Goal: Information Seeking & Learning: Learn about a topic

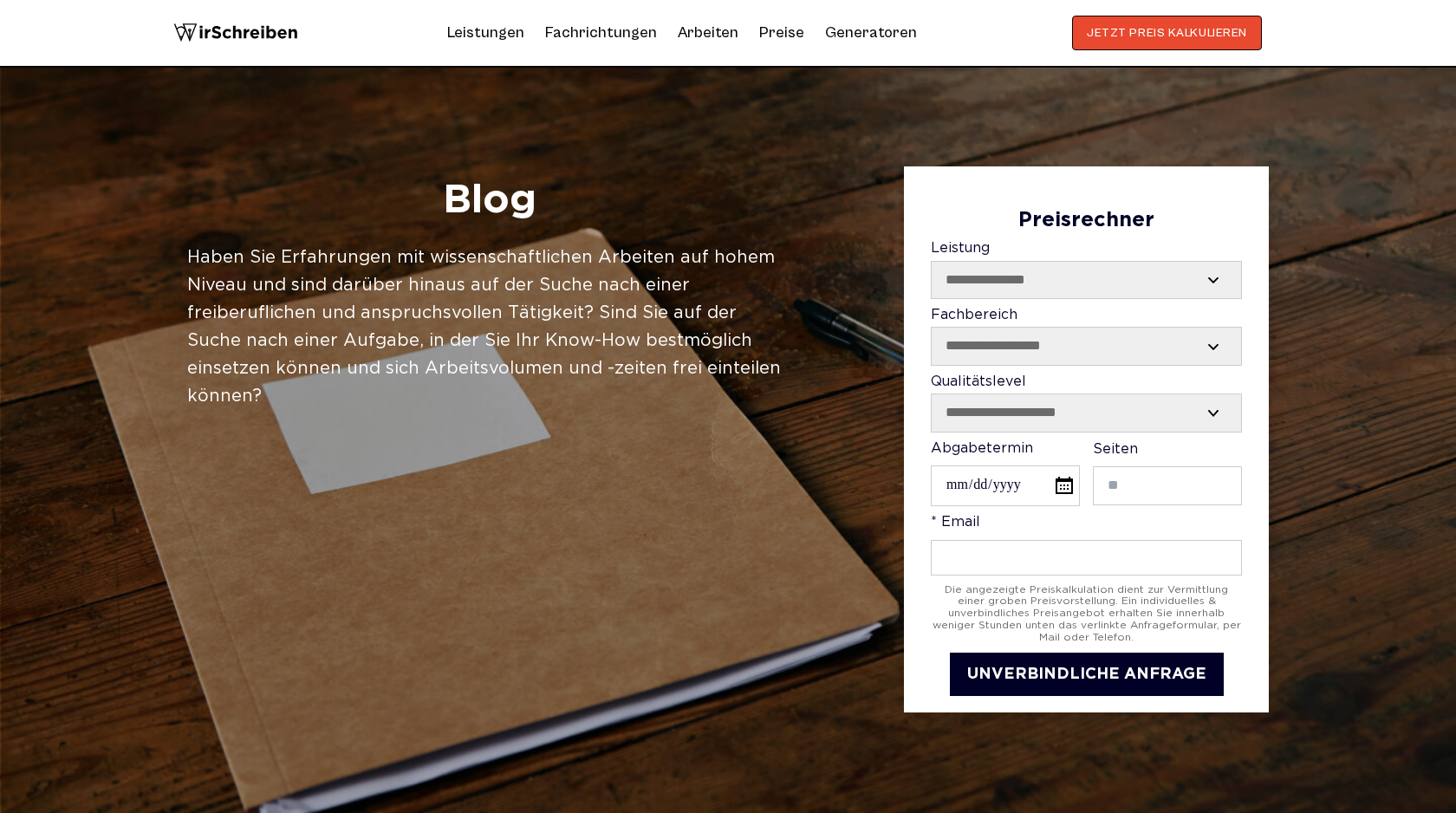
scroll to position [706, 0]
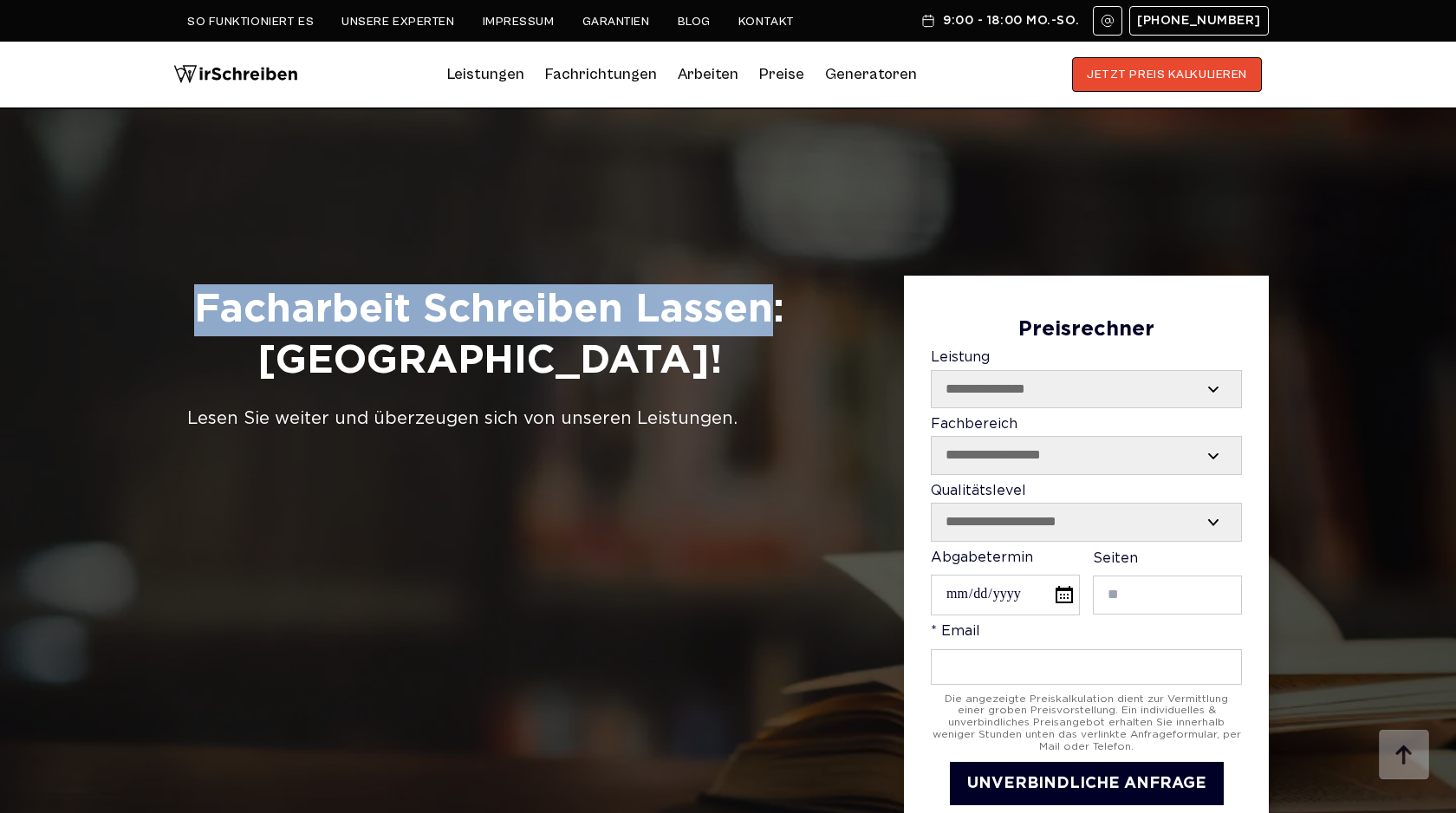
drag, startPoint x: 195, startPoint y: 312, endPoint x: 763, endPoint y: 313, distance: 568.0
click at [763, 313] on h1 "Facharbeit Schreiben Lassen: Schweiz!" at bounding box center [489, 336] width 604 height 104
copy h1 "Facharbeit Schreiben Lassen"
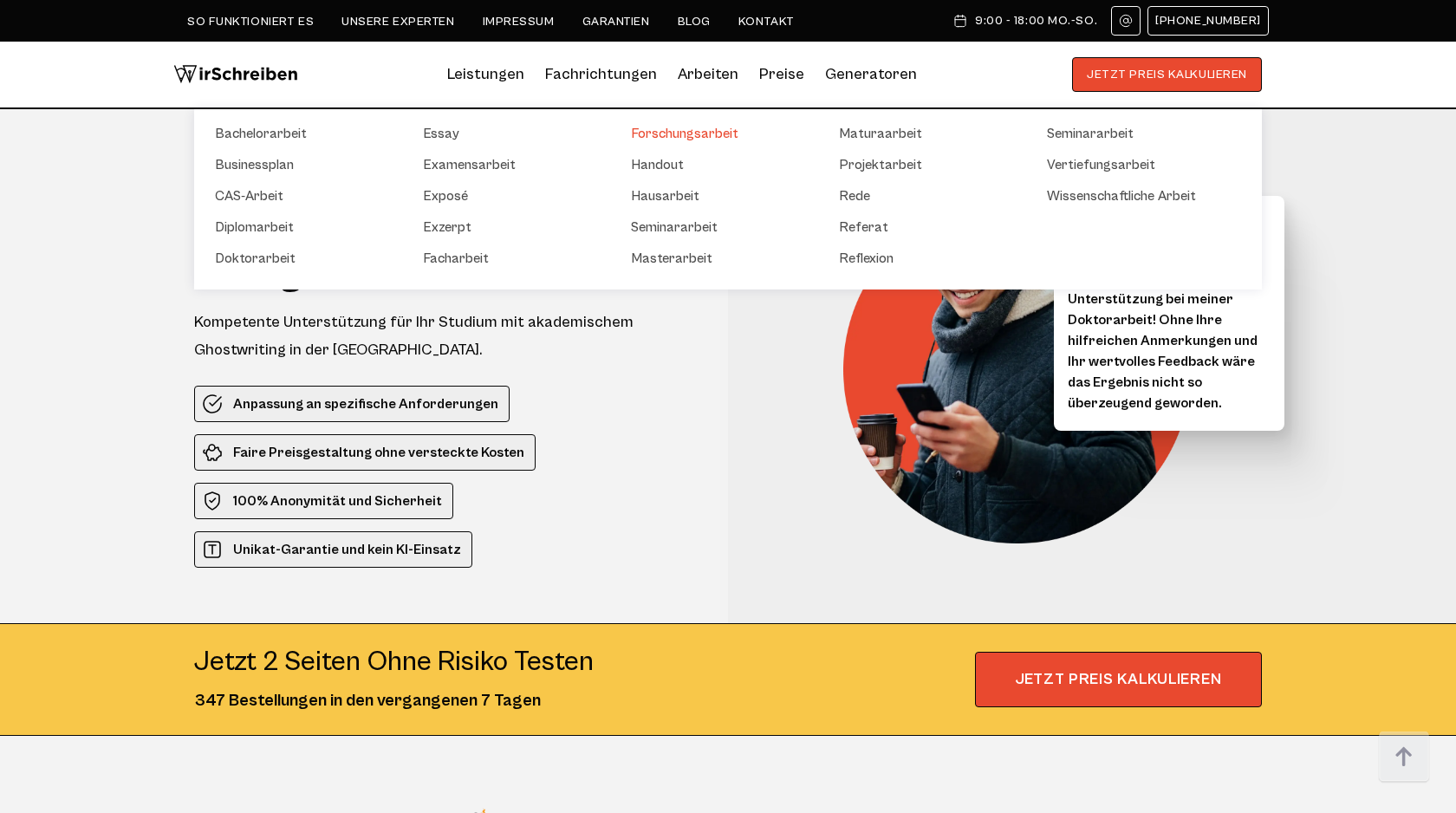
click at [704, 133] on link "Forschungsarbeit" at bounding box center [717, 133] width 174 height 21
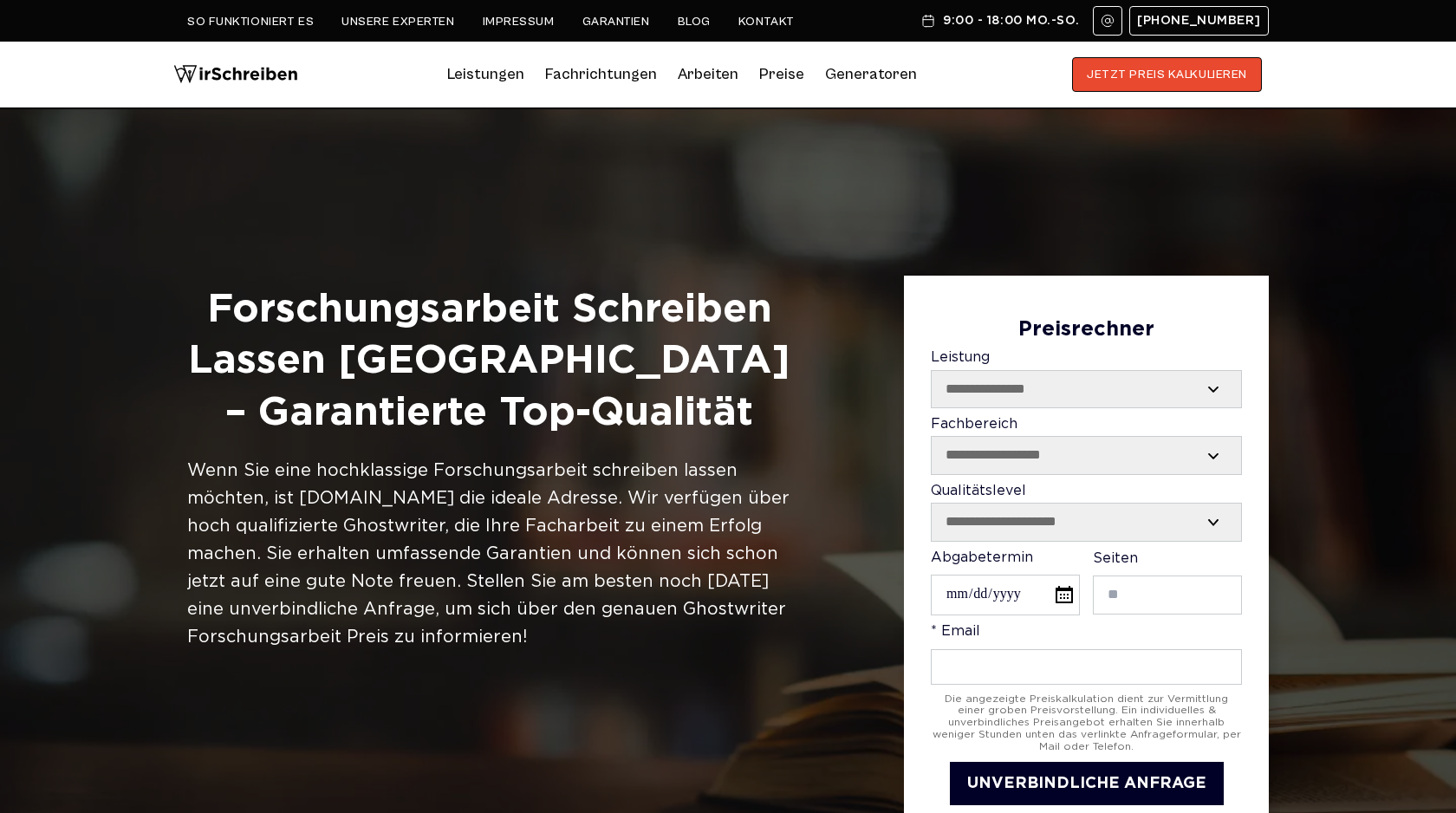
click at [263, 79] on img at bounding box center [236, 74] width 125 height 35
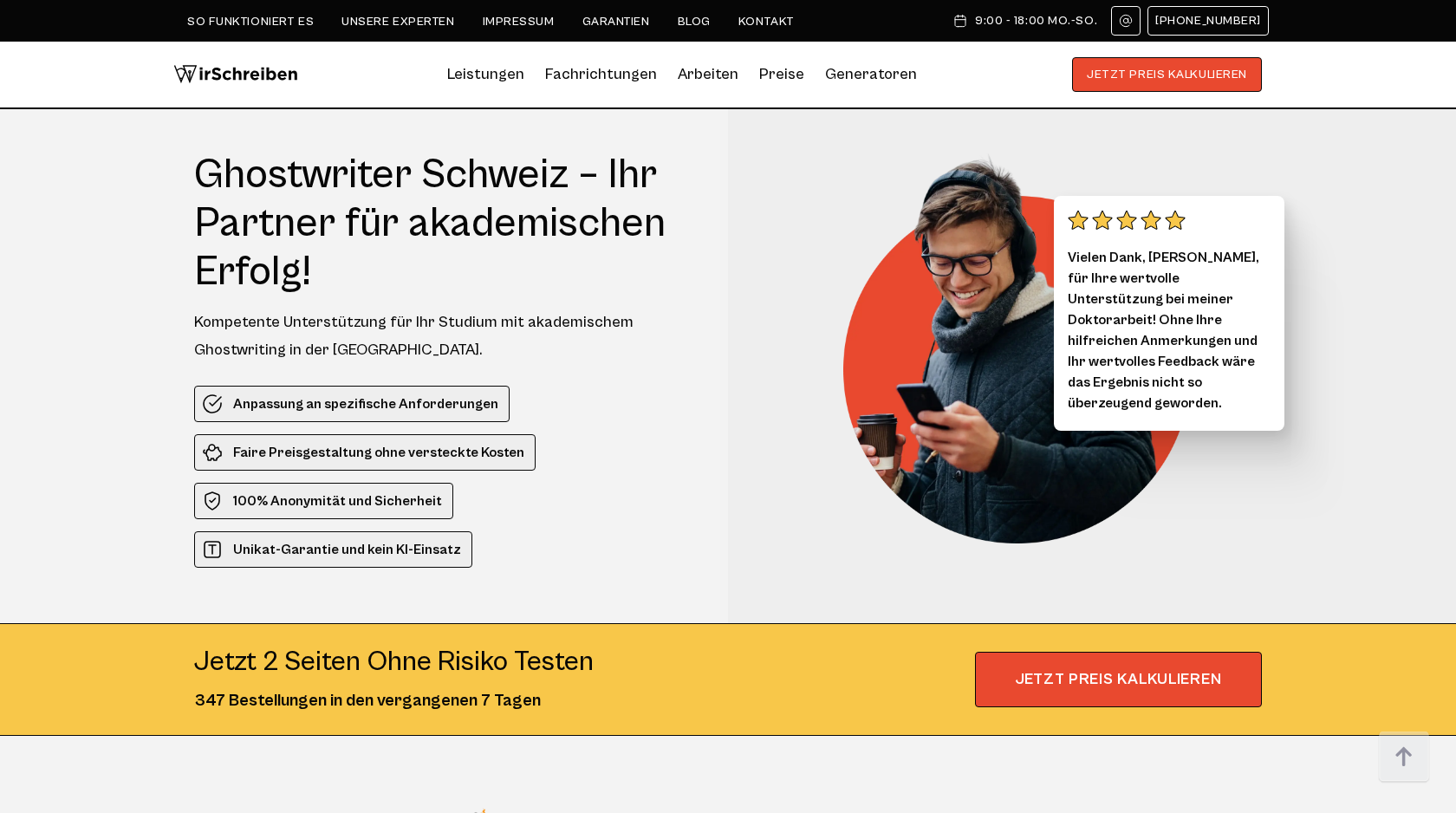
click at [692, 19] on link "Blog" at bounding box center [694, 21] width 33 height 14
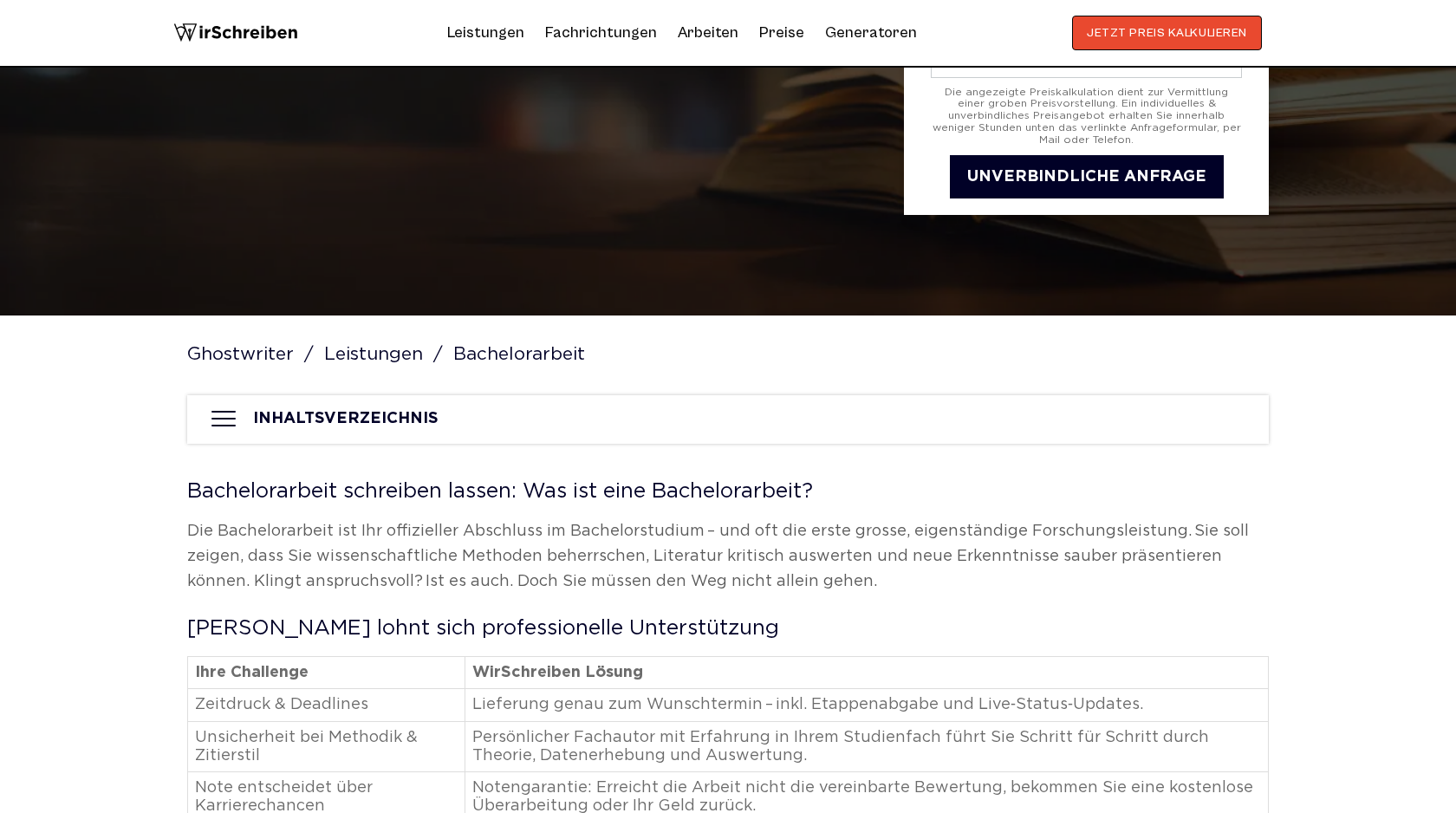
scroll to position [202, 0]
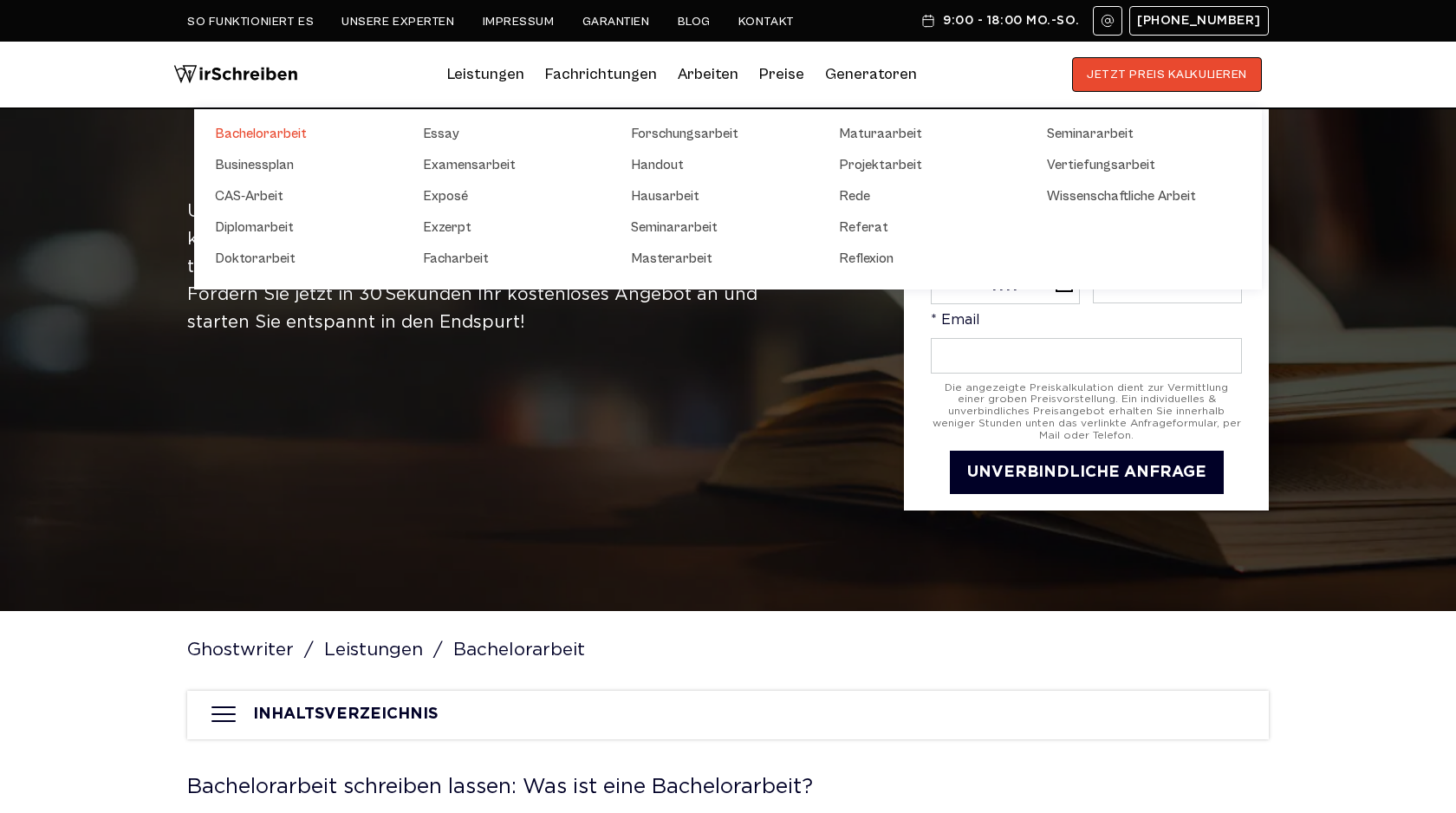
click at [262, 129] on link "Bachelorarbeit" at bounding box center [301, 133] width 174 height 21
click at [255, 223] on link "Diplomarbeit" at bounding box center [301, 227] width 174 height 21
click at [658, 252] on link "Masterarbeit" at bounding box center [717, 258] width 174 height 21
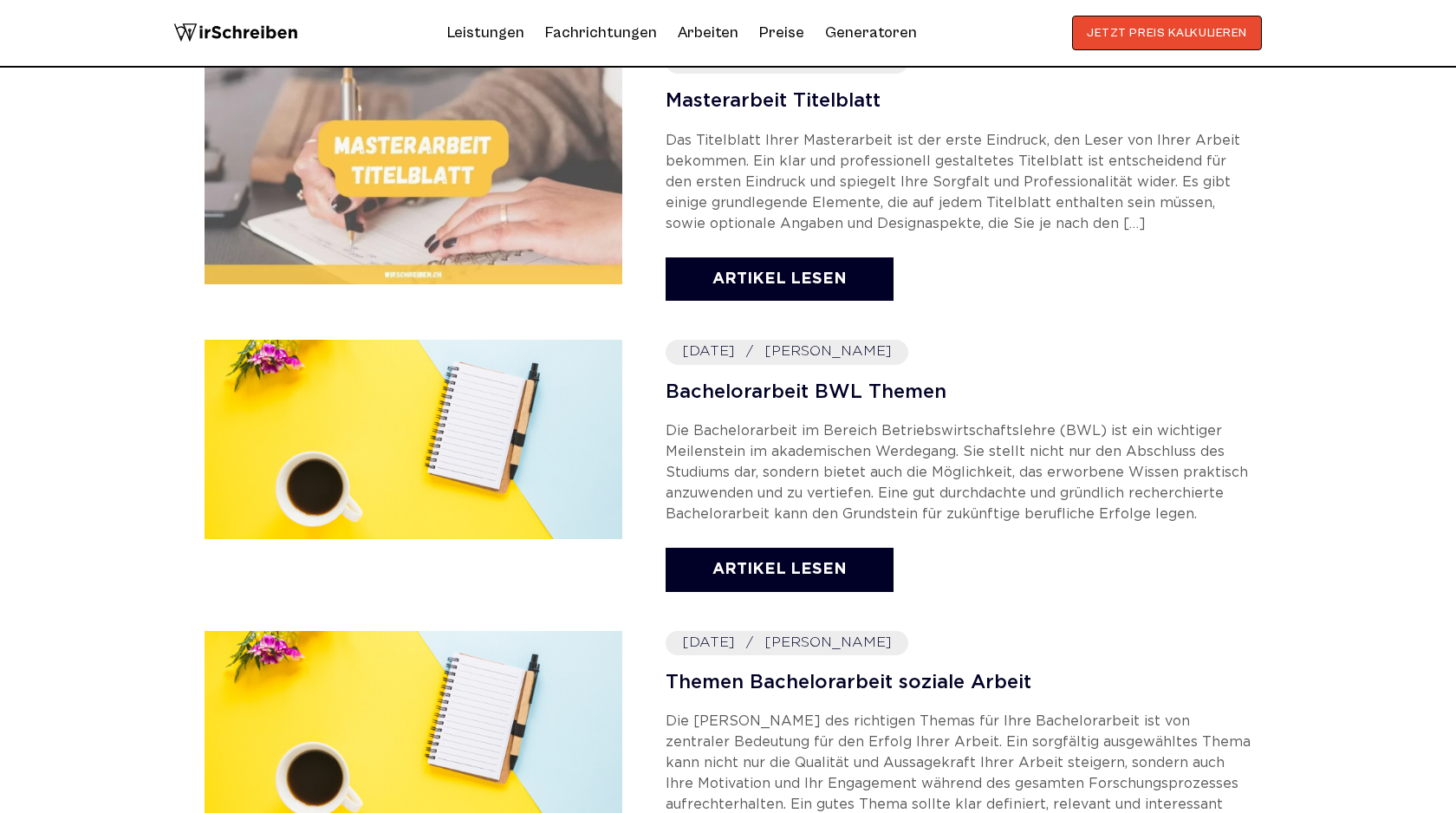
scroll to position [810, 0]
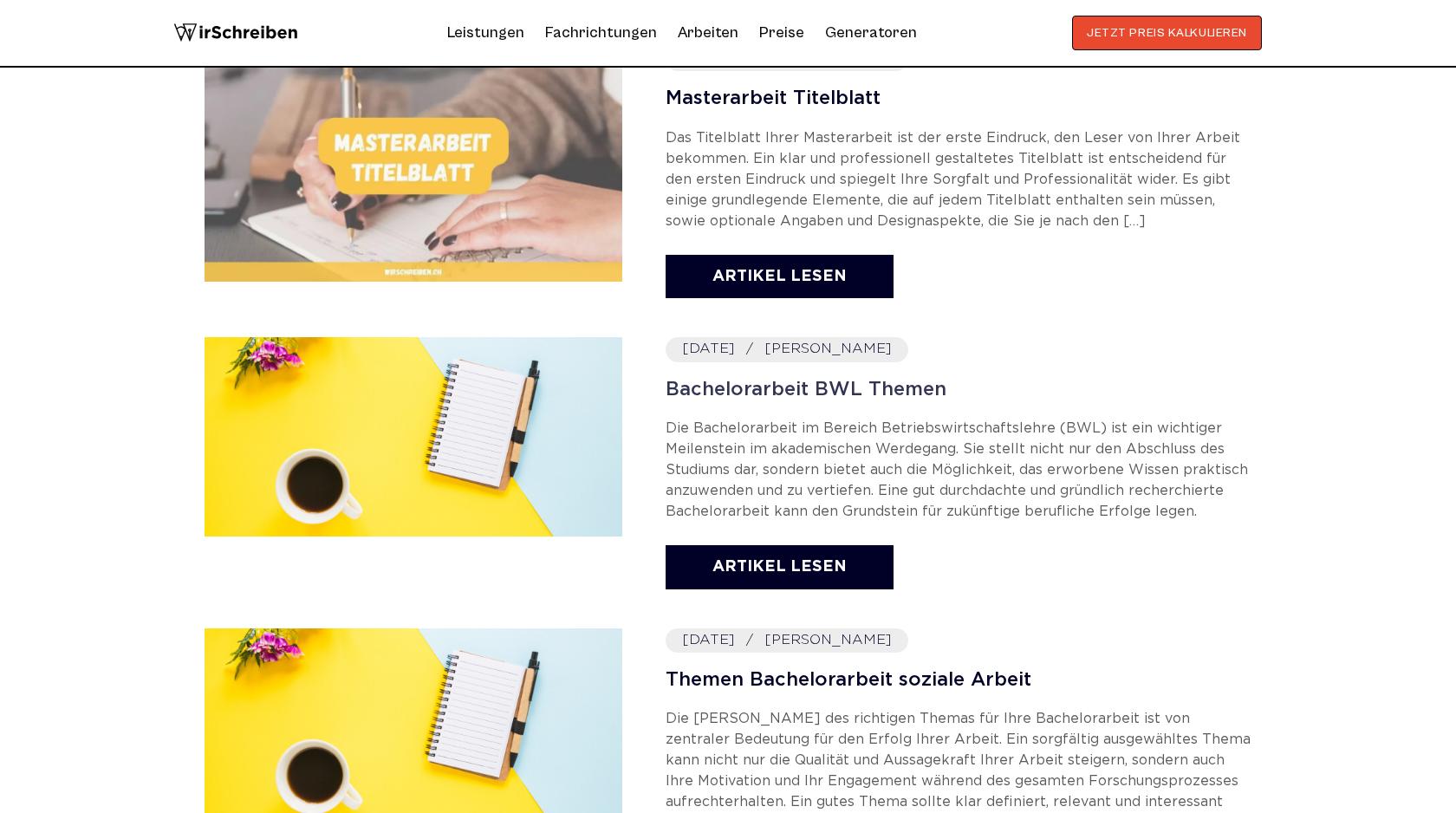
click at [821, 388] on link "Bachelorarbeit BWL Themen" at bounding box center [958, 391] width 586 height 22
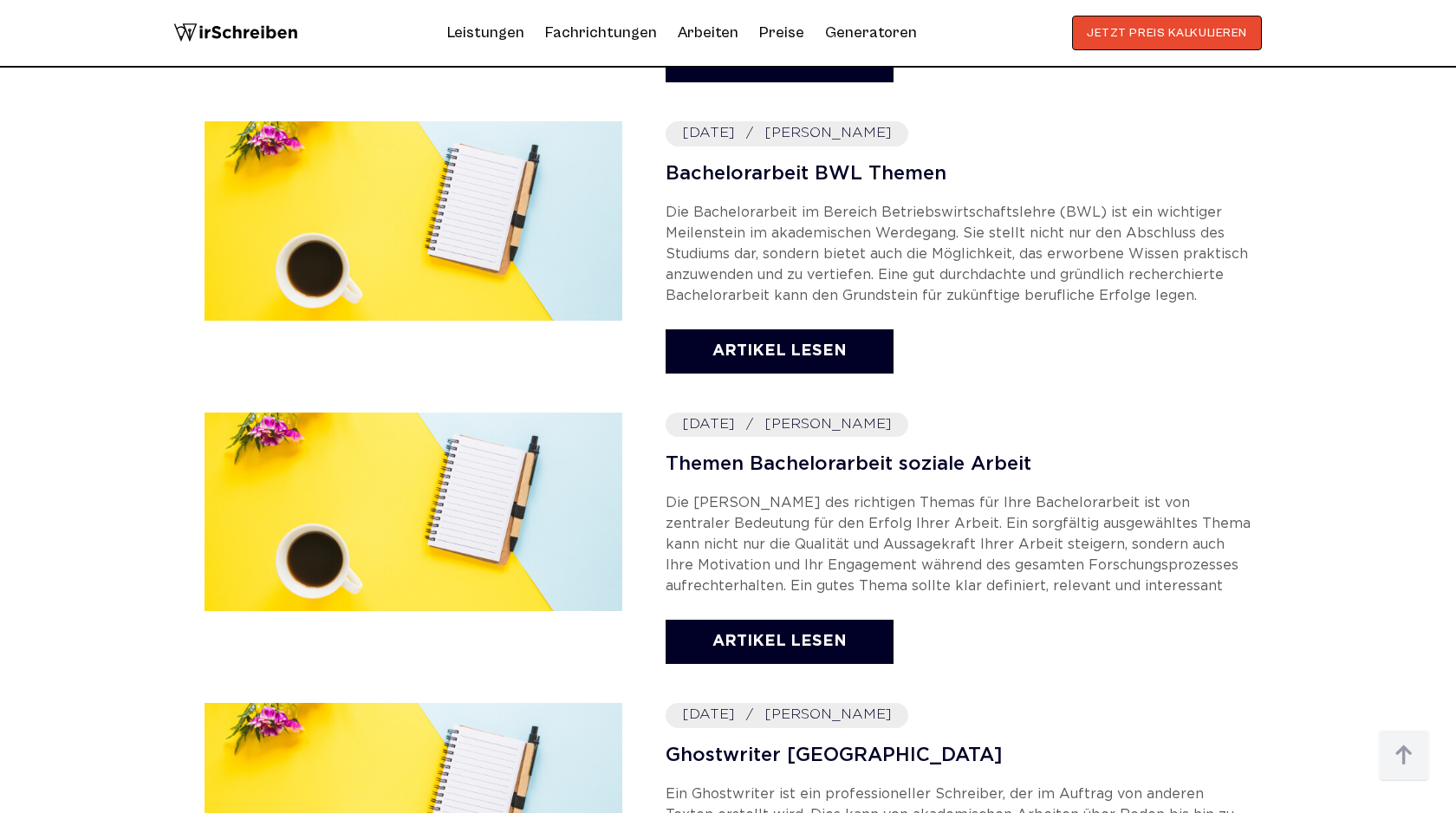
scroll to position [1088, 0]
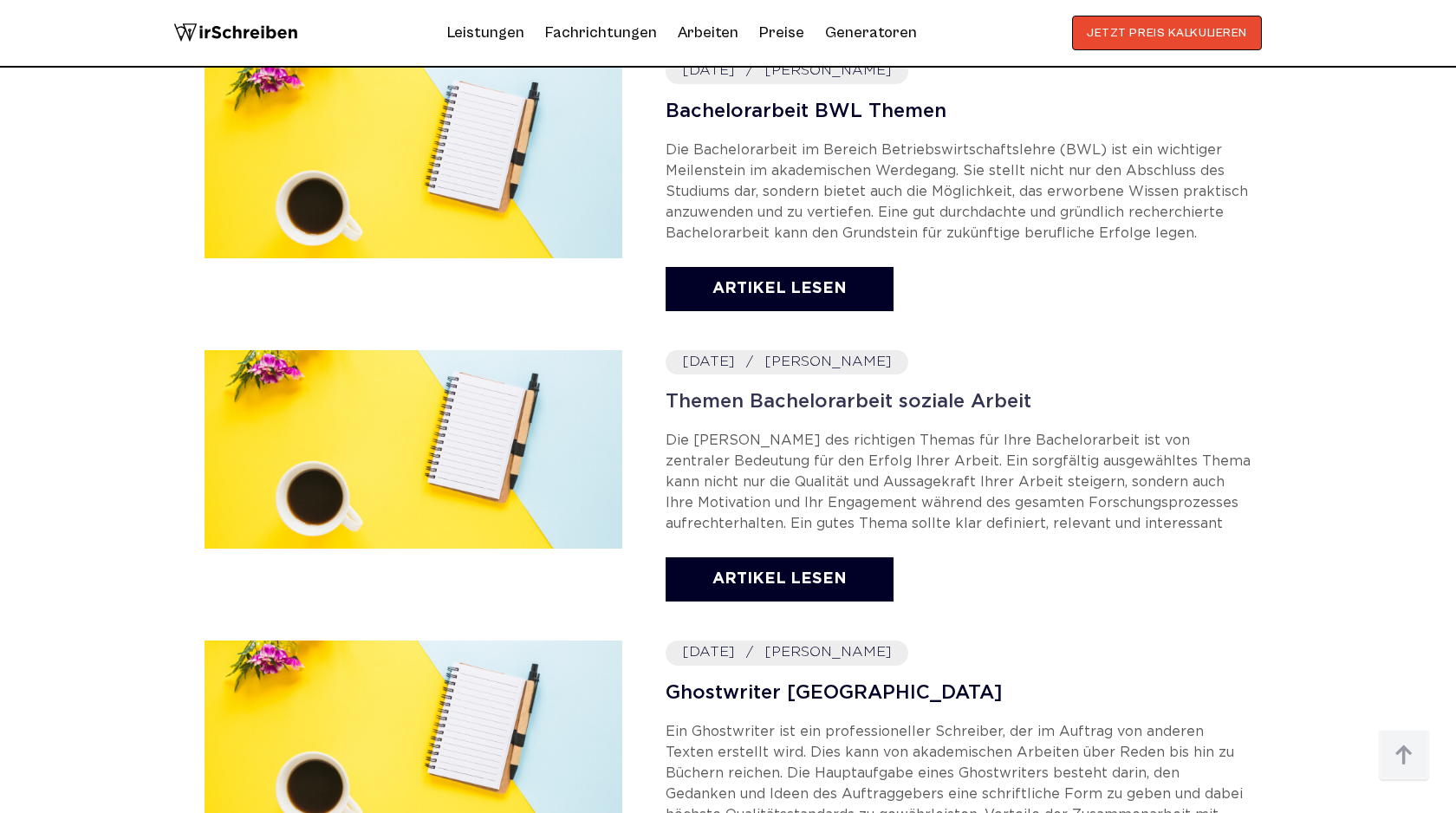
click at [865, 396] on link "Themen Bachelorarbeit soziale Arbeit" at bounding box center [958, 403] width 586 height 22
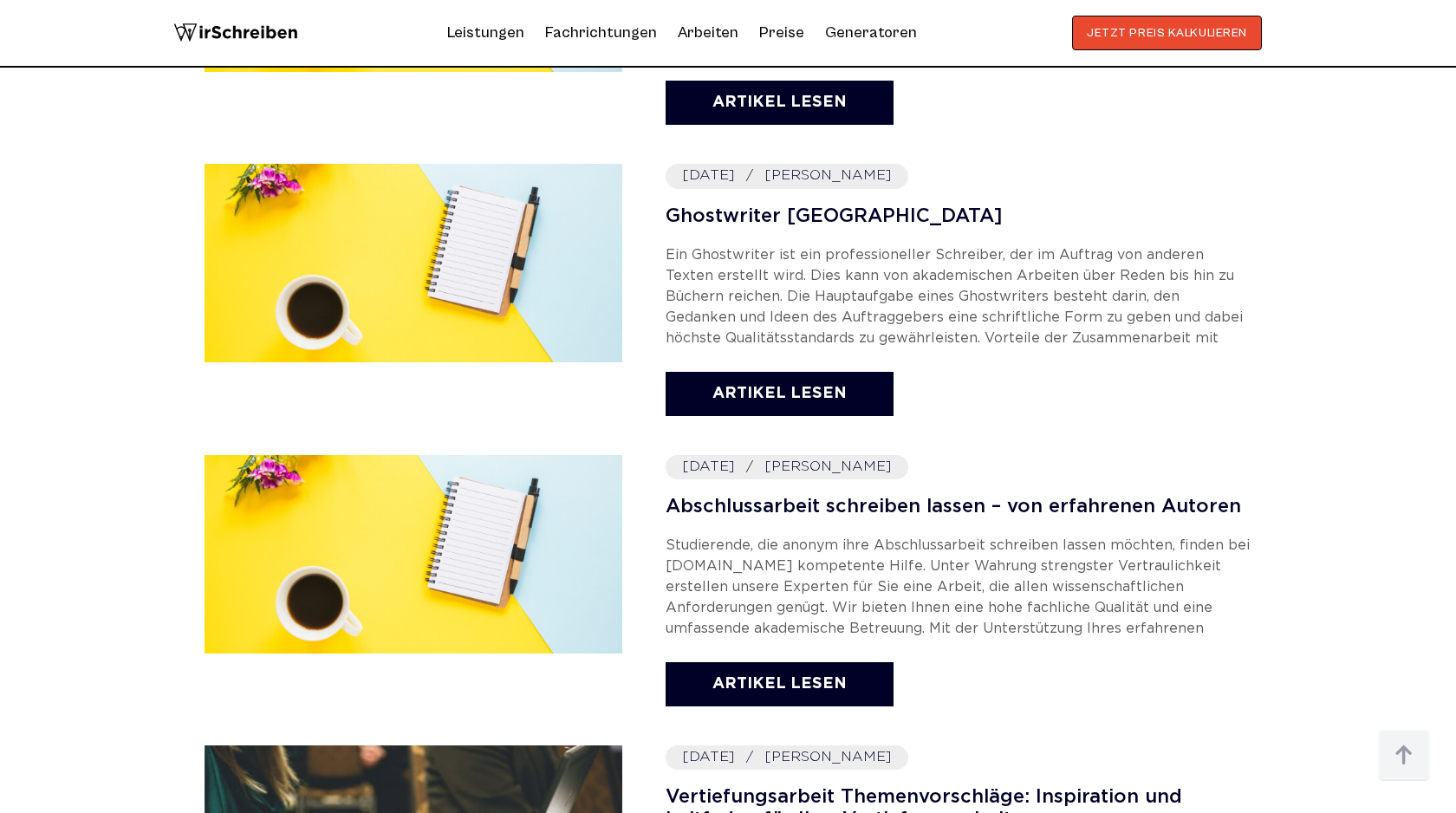
scroll to position [1575, 0]
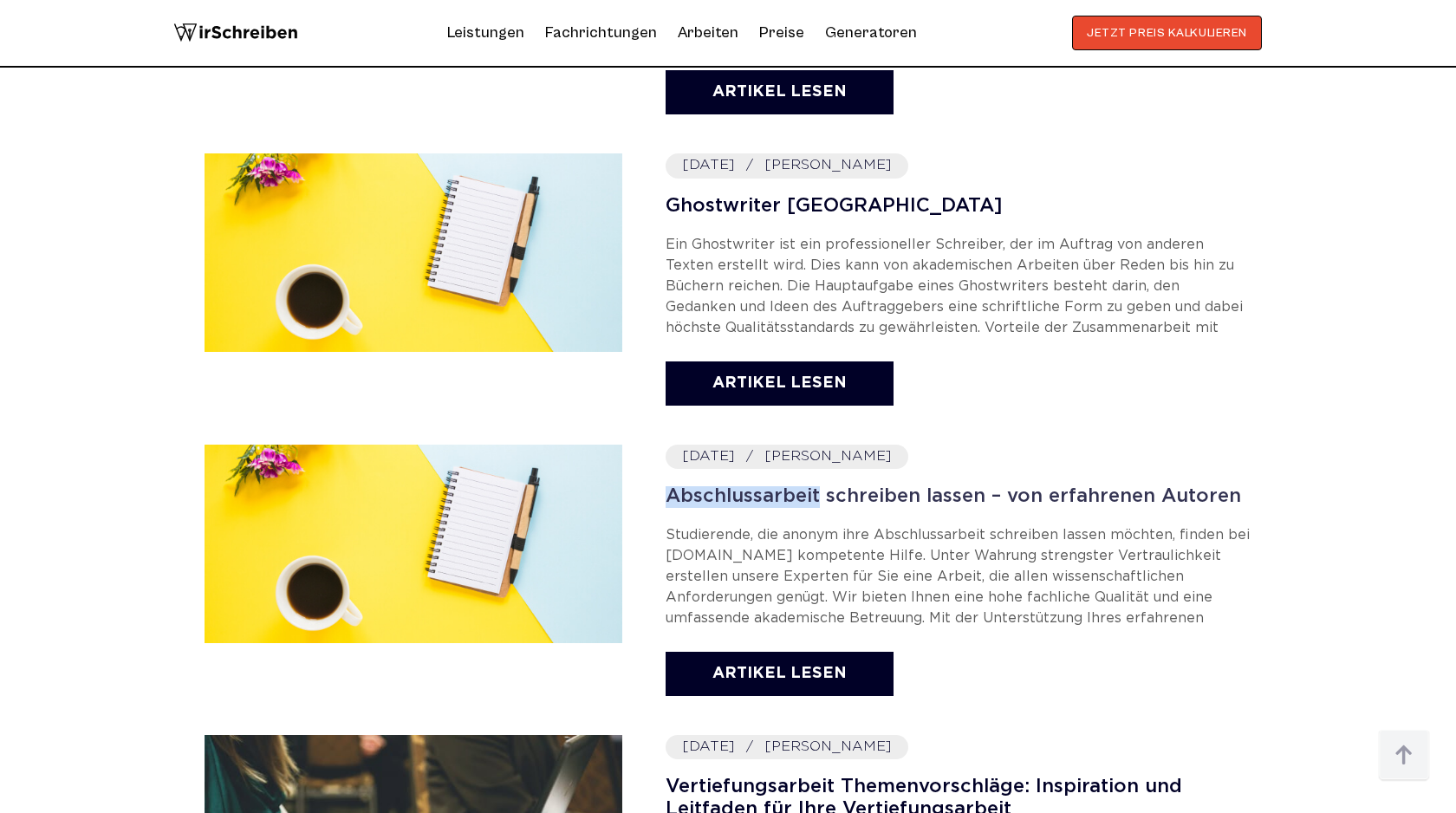
copy link "Abschlussarbeit"
drag, startPoint x: 655, startPoint y: 498, endPoint x: 818, endPoint y: 494, distance: 163.0
click at [818, 495] on div "2025-05-03 Stephan Weber Abschlussarbeit schreiben lassen – von erfahrenen Auto…" at bounding box center [728, 573] width 1047 height 256
drag, startPoint x: 1280, startPoint y: 505, endPoint x: 647, endPoint y: 490, distance: 633.2
click at [647, 490] on div "2025-08-30 Stephan Weber Masterarbeit Titelblatt Artikel lesen Bachelorarbeit B…" at bounding box center [728, 516] width 1109 height 2470
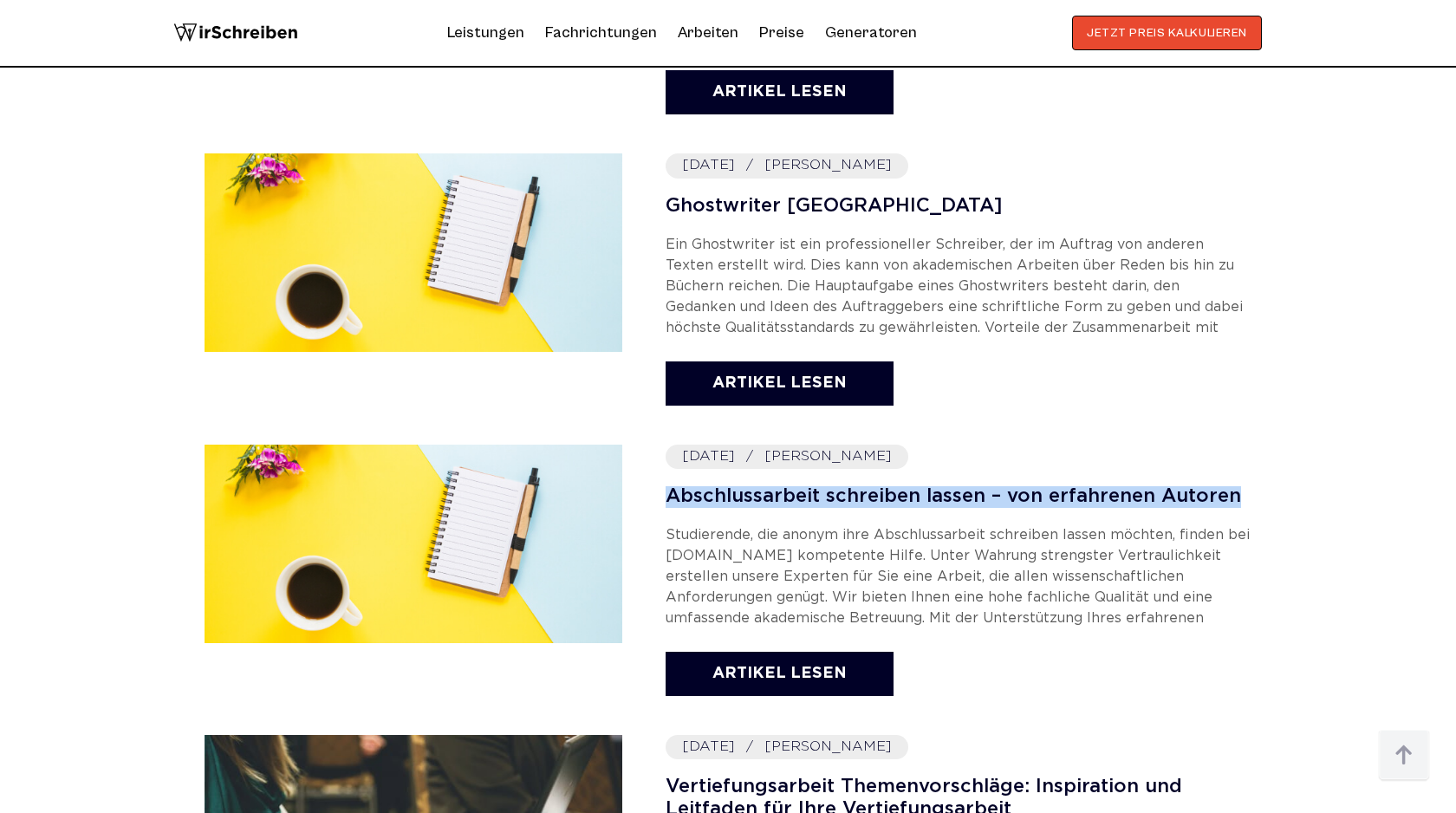
copy link "Abschlussarbeit schreiben lassen – von erfahrenen Autoren"
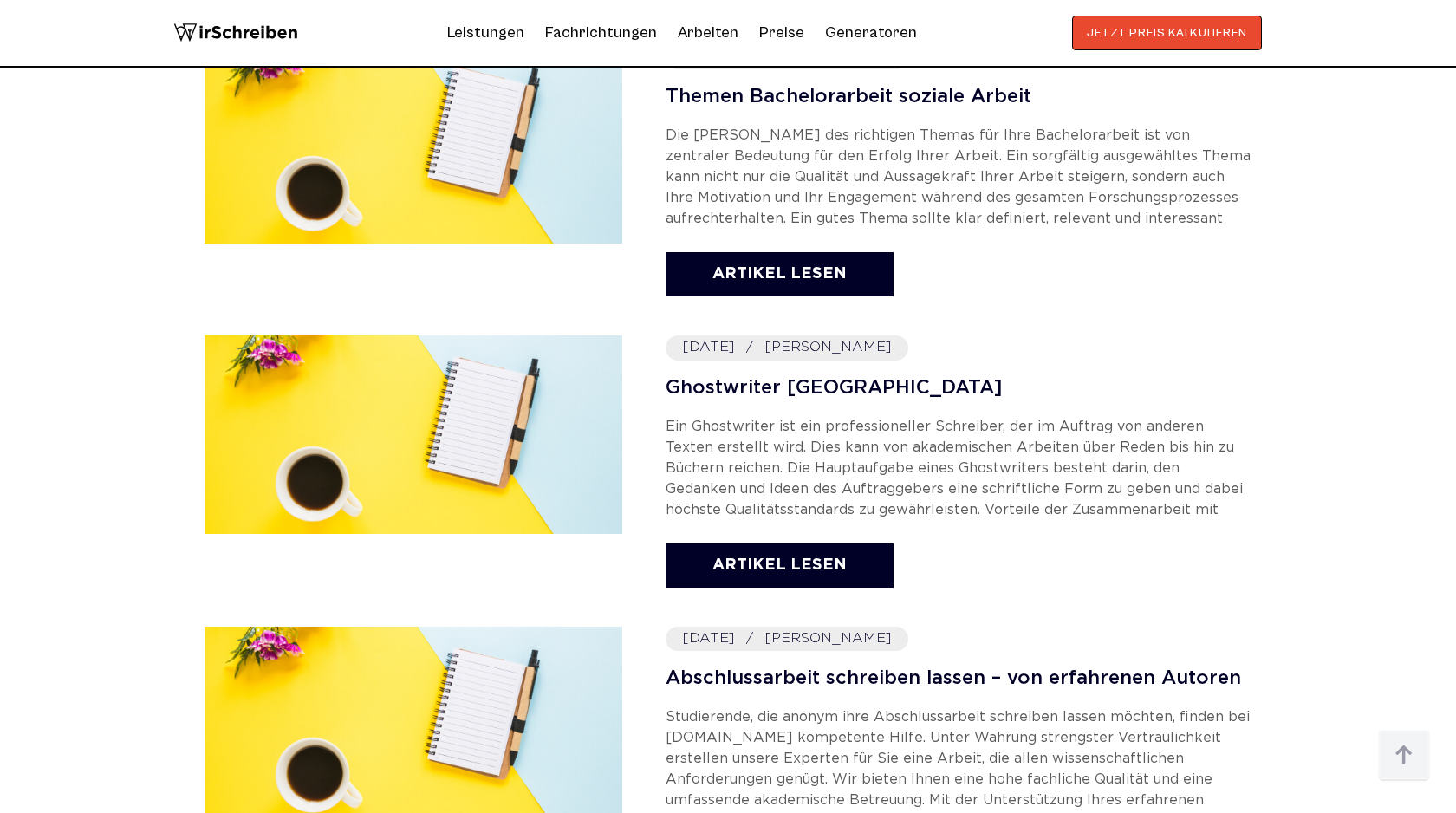
scroll to position [1400, 0]
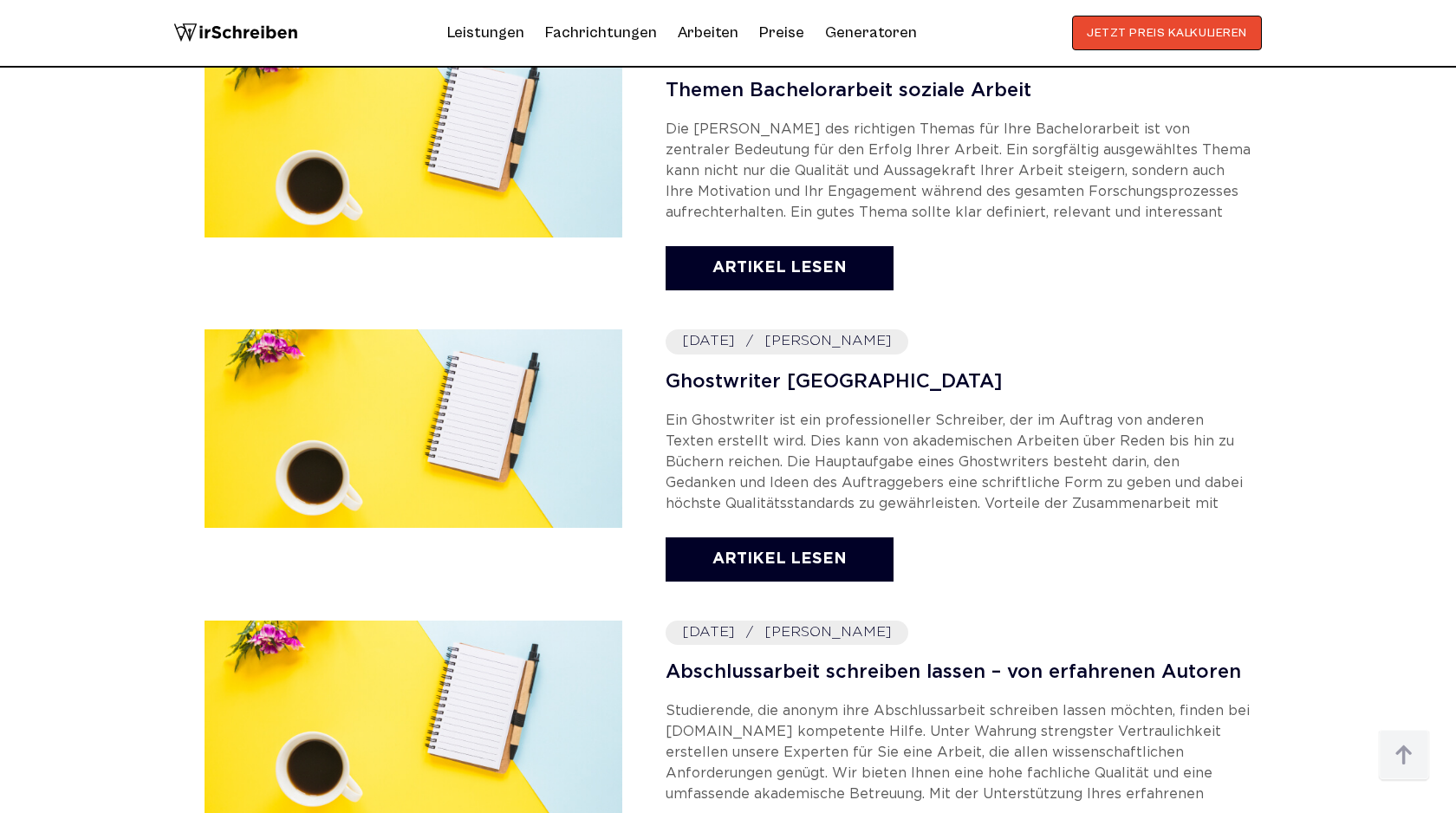
click at [663, 380] on div "[DATE] [PERSON_NAME] Ghostwriter Zürich Ein Ghostwriter ist ein professioneller…" at bounding box center [728, 457] width 1047 height 256
click at [810, 380] on link "Ghostwriter [GEOGRAPHIC_DATA]" at bounding box center [958, 384] width 586 height 22
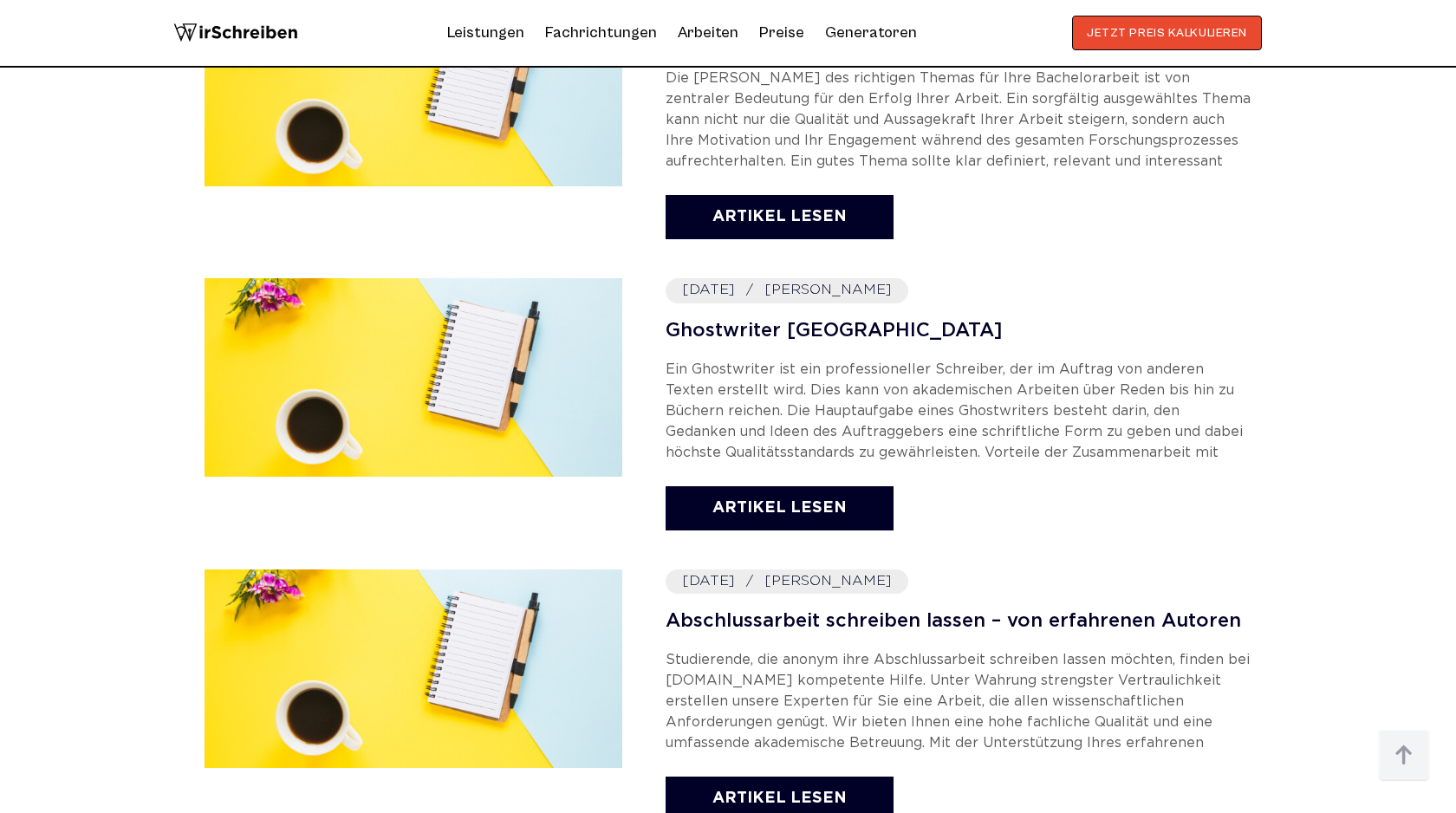
scroll to position [1452, 0]
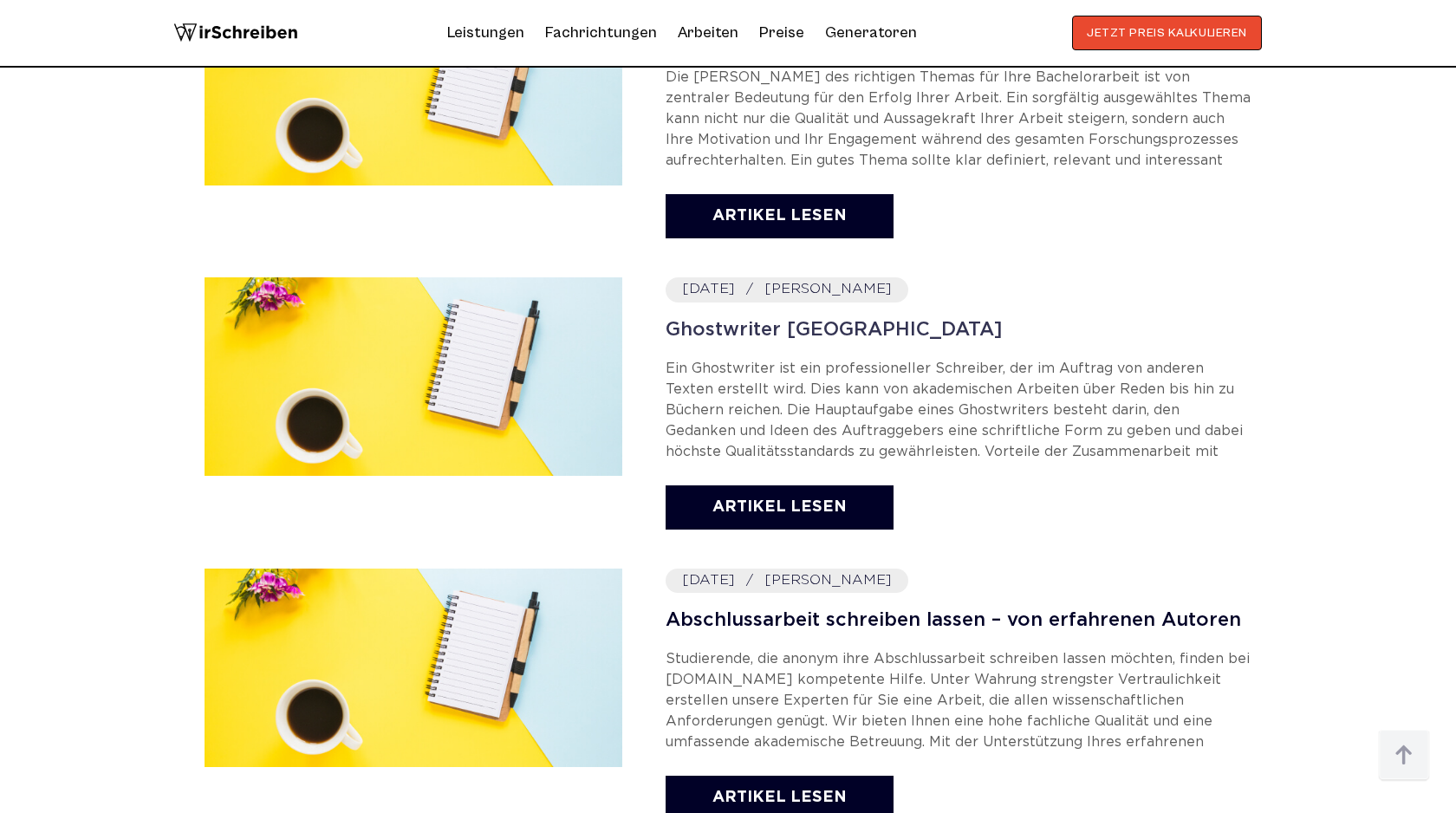
click at [838, 326] on link "Ghostwriter [GEOGRAPHIC_DATA]" at bounding box center [958, 331] width 586 height 22
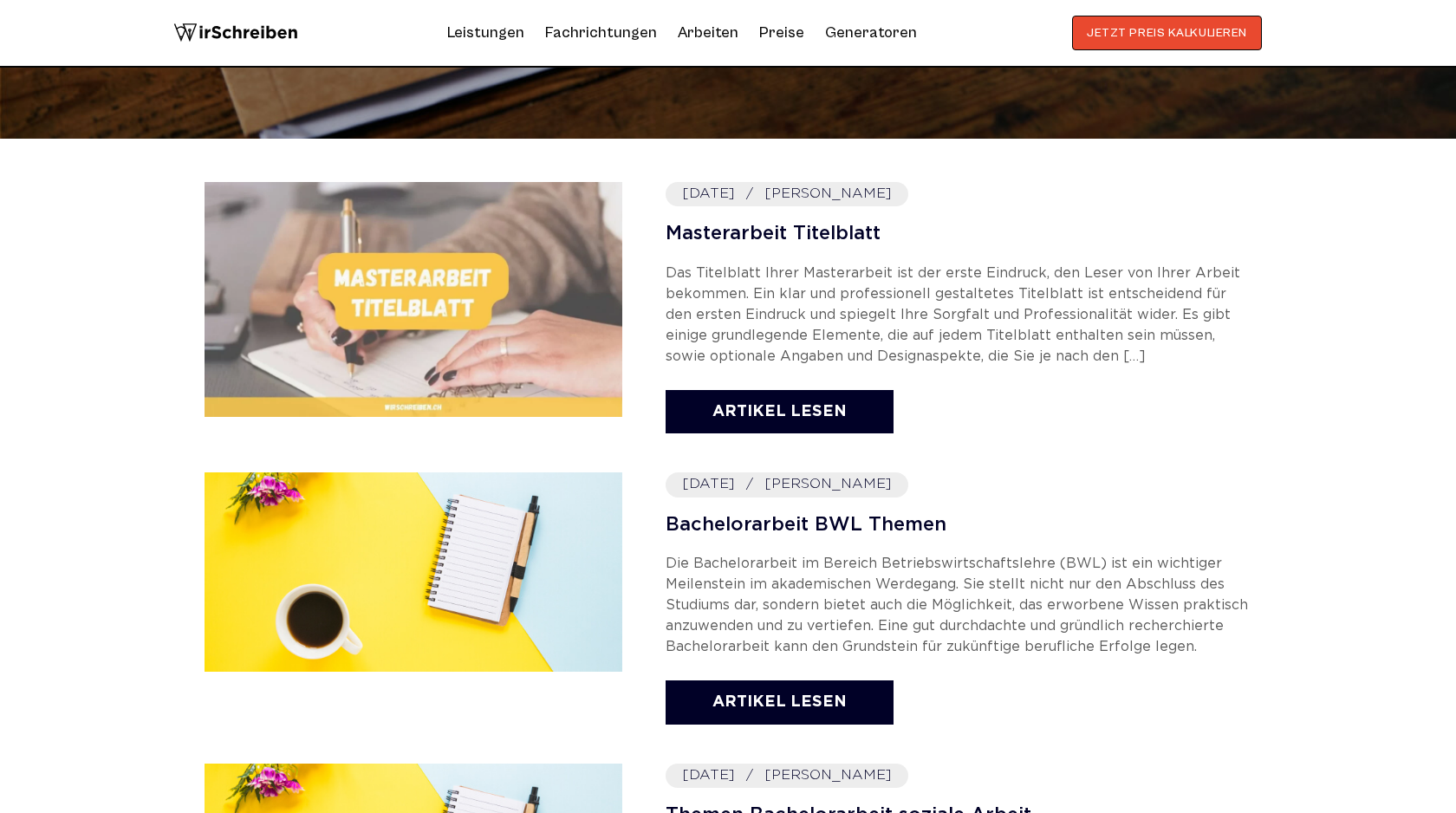
scroll to position [762, 0]
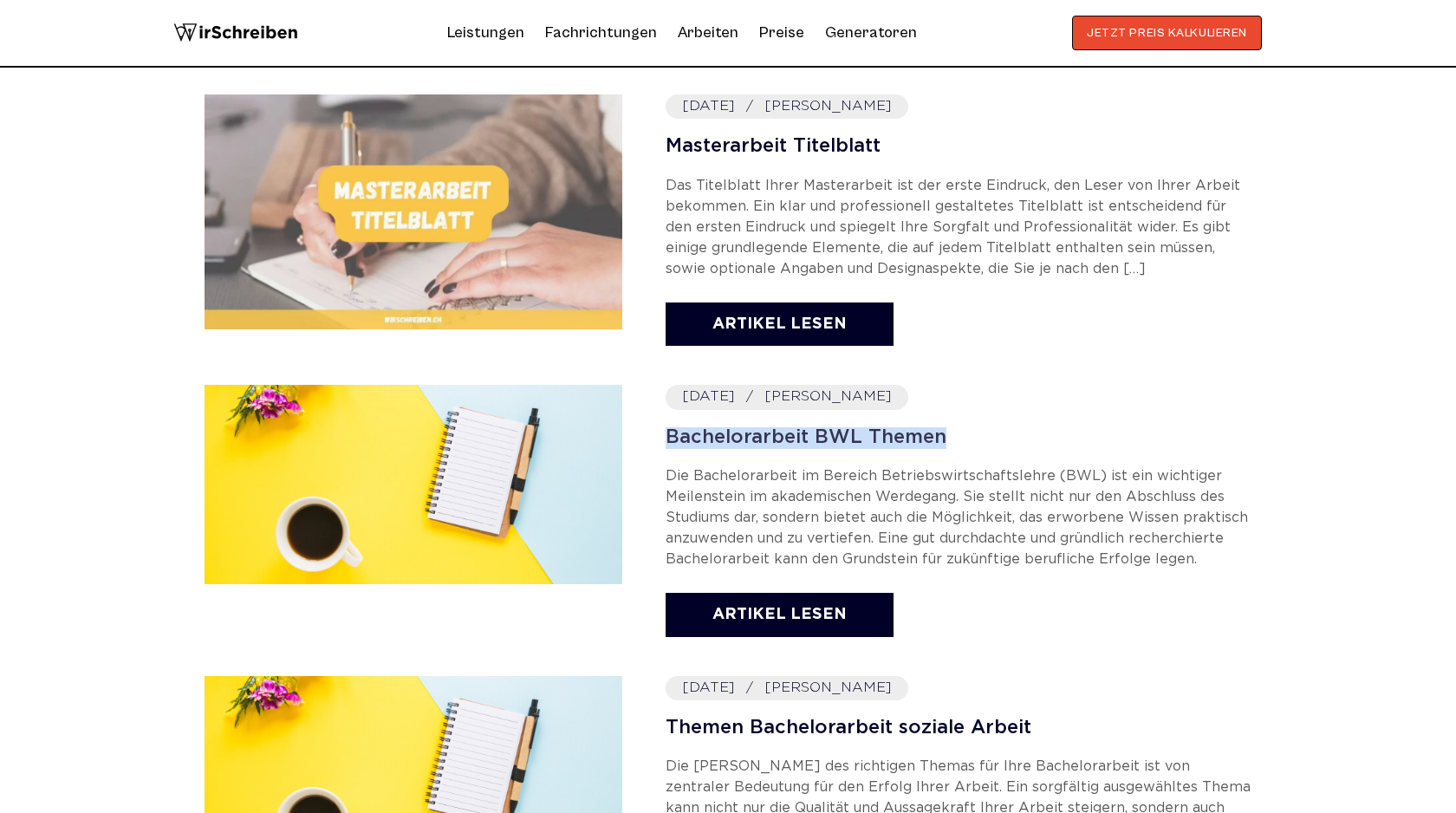
copy link "Bachelorarbeit BWL Themen"
drag, startPoint x: 652, startPoint y: 438, endPoint x: 981, endPoint y: 440, distance: 329.0
click at [981, 440] on div "[DATE] [PERSON_NAME] Bachelorarbeit BWL Themen Artikel lesen" at bounding box center [728, 513] width 1047 height 256
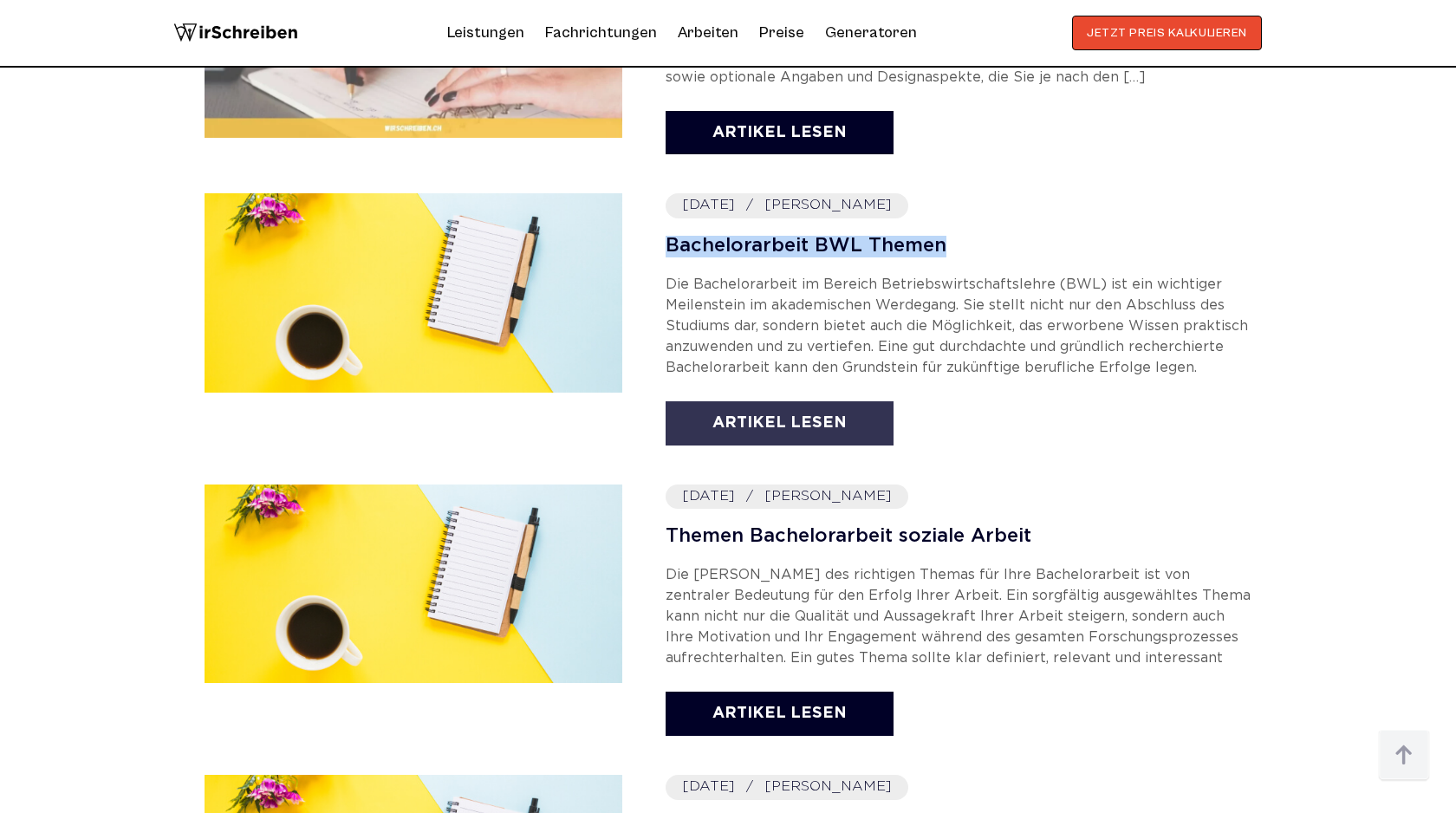
scroll to position [961, 0]
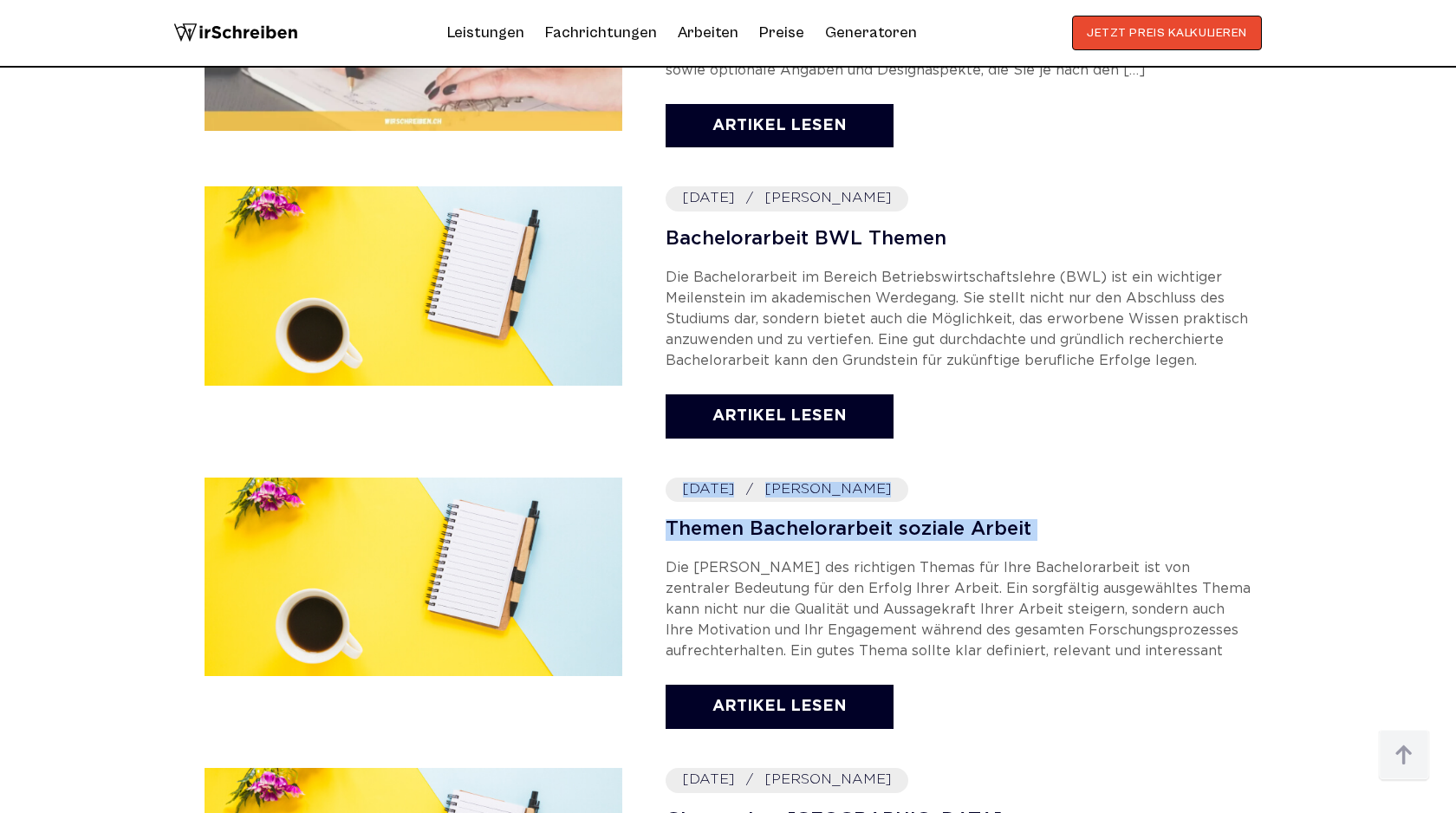
drag, startPoint x: 640, startPoint y: 519, endPoint x: 1144, endPoint y: 546, distance: 504.7
click at [1144, 546] on div "2025-07-15 Stephan Weber Themen Bachelorarbeit soziale Arbeit Die Wahl des rich…" at bounding box center [728, 606] width 1047 height 256
copy div "2025-07-15 Stephan Weber Themen Bachelorarbeit soziale Arbeit"
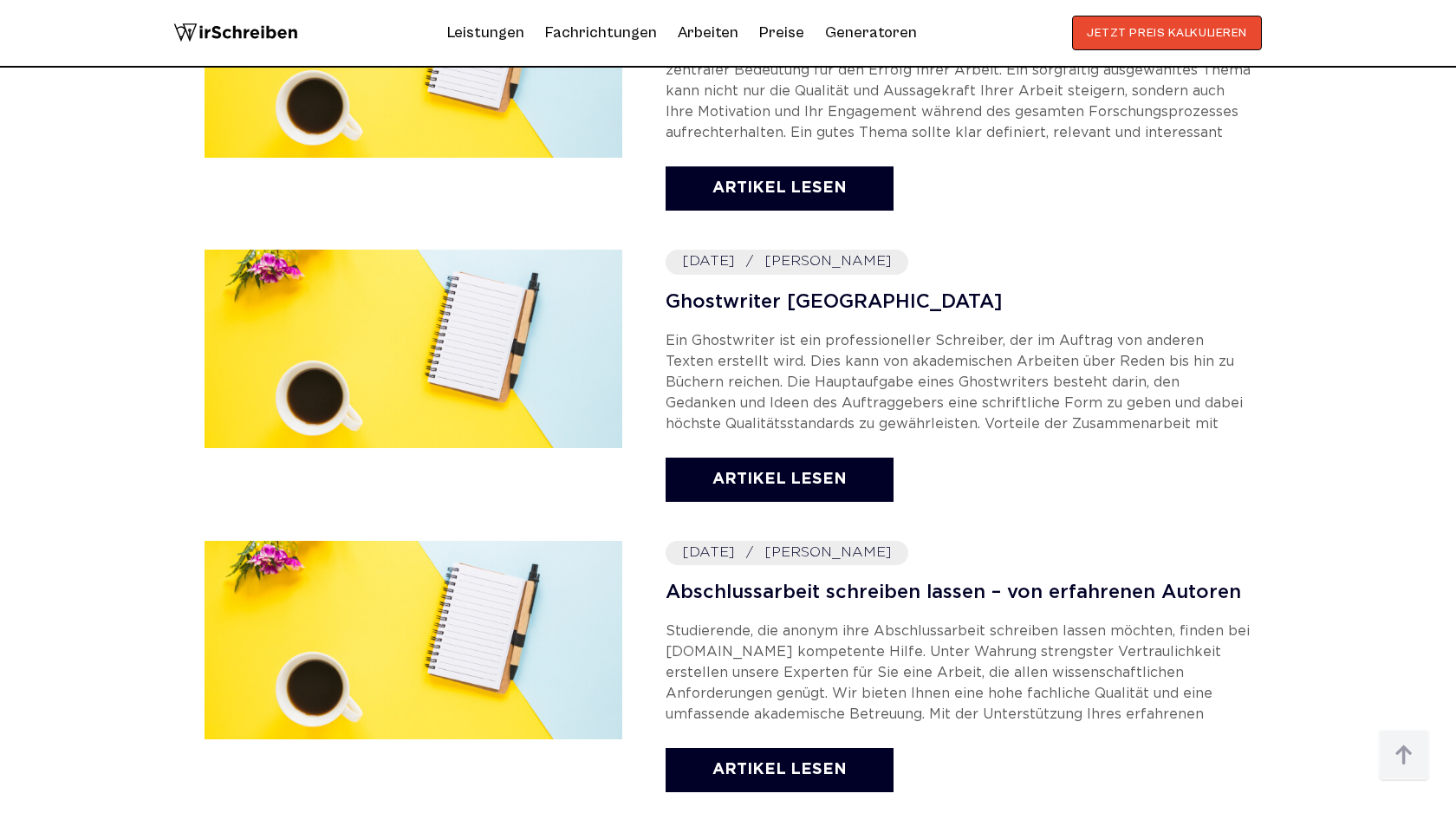
scroll to position [1528, 0]
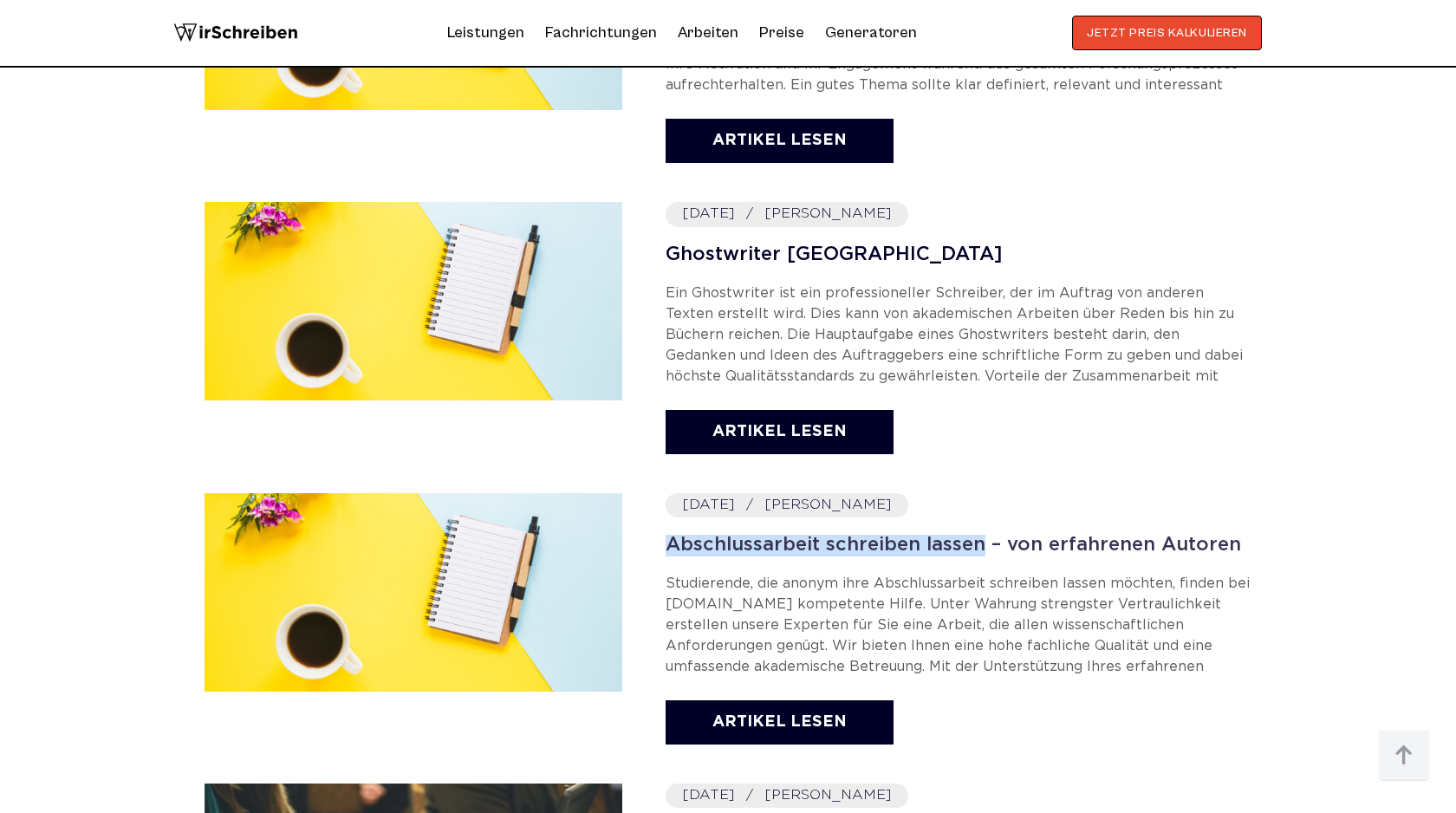
drag, startPoint x: 647, startPoint y: 544, endPoint x: 977, endPoint y: 551, distance: 330.1
click at [977, 551] on div "2025-05-03 Stephan Weber Abschlussarbeit schreiben lassen – von erfahrenen Auto…" at bounding box center [728, 622] width 1047 height 256
copy link "Abschlussarbeit schreiben lassen"
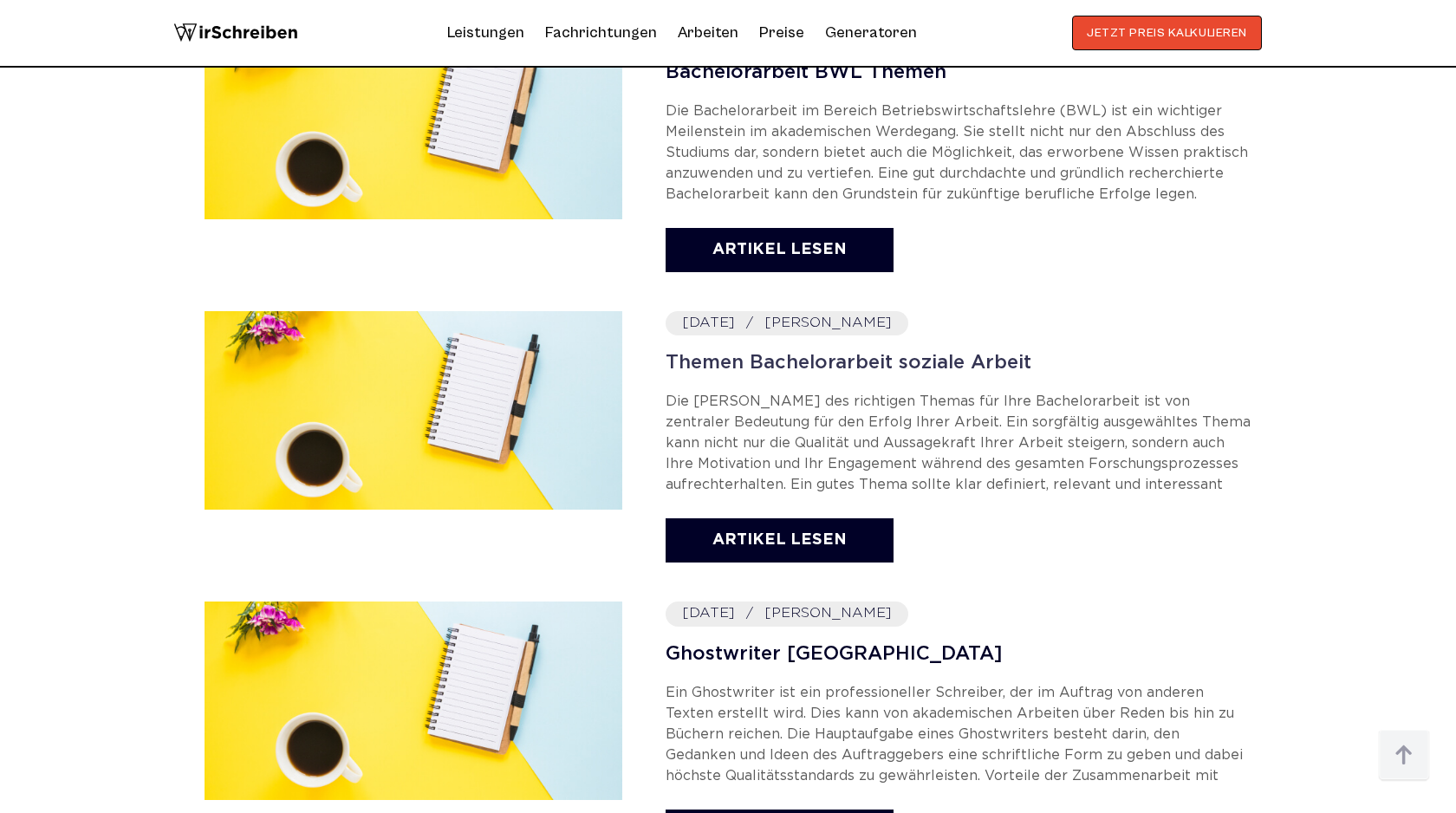
scroll to position [852, 0]
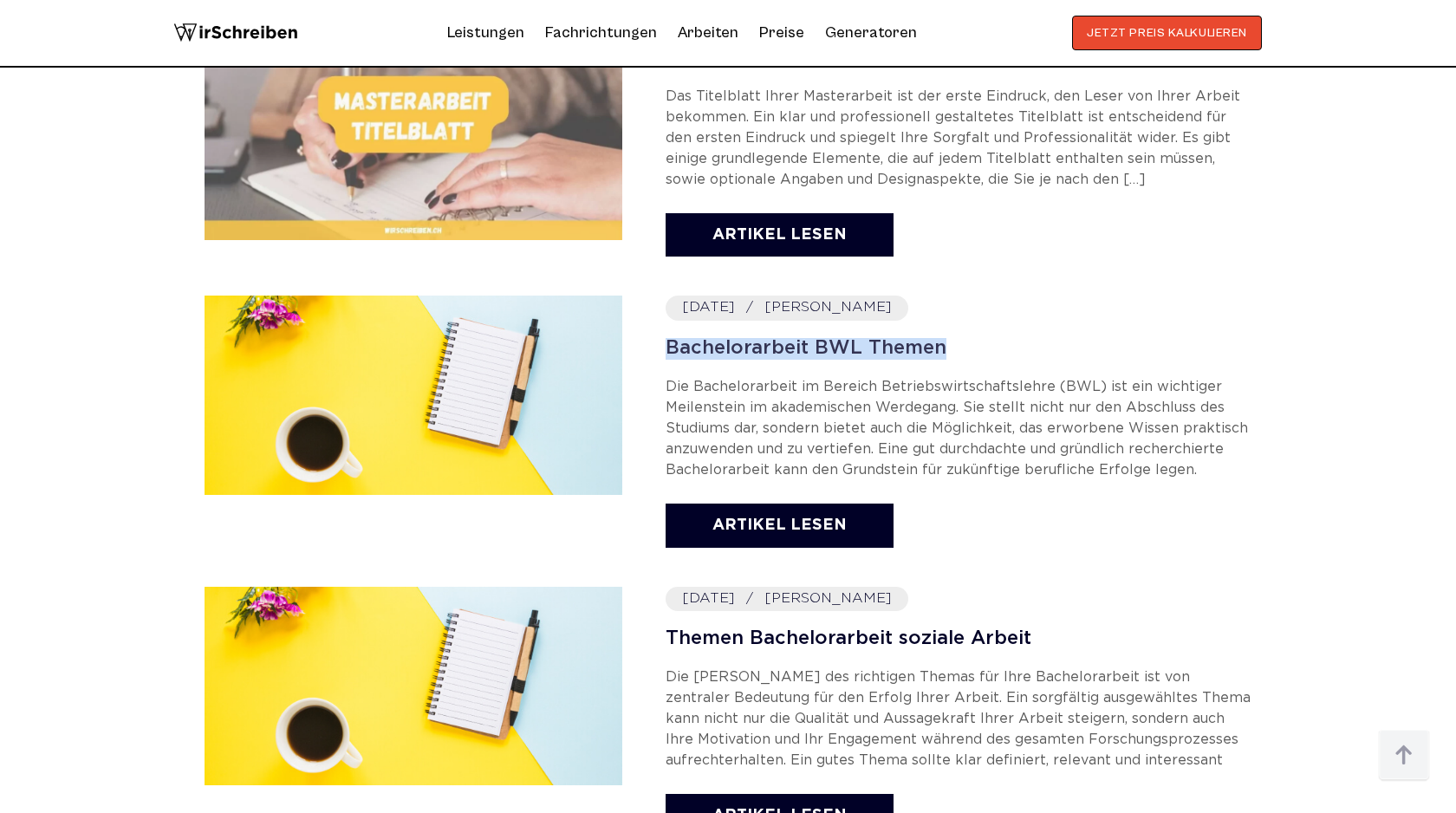
drag, startPoint x: 647, startPoint y: 344, endPoint x: 950, endPoint y: 346, distance: 303.0
click at [950, 346] on div "2025-08-03 Stephan Weber Bachelorarbeit BWL Themen Artikel lesen" at bounding box center [728, 424] width 1047 height 256
copy link "Bachelorarbeit BWL Themen"
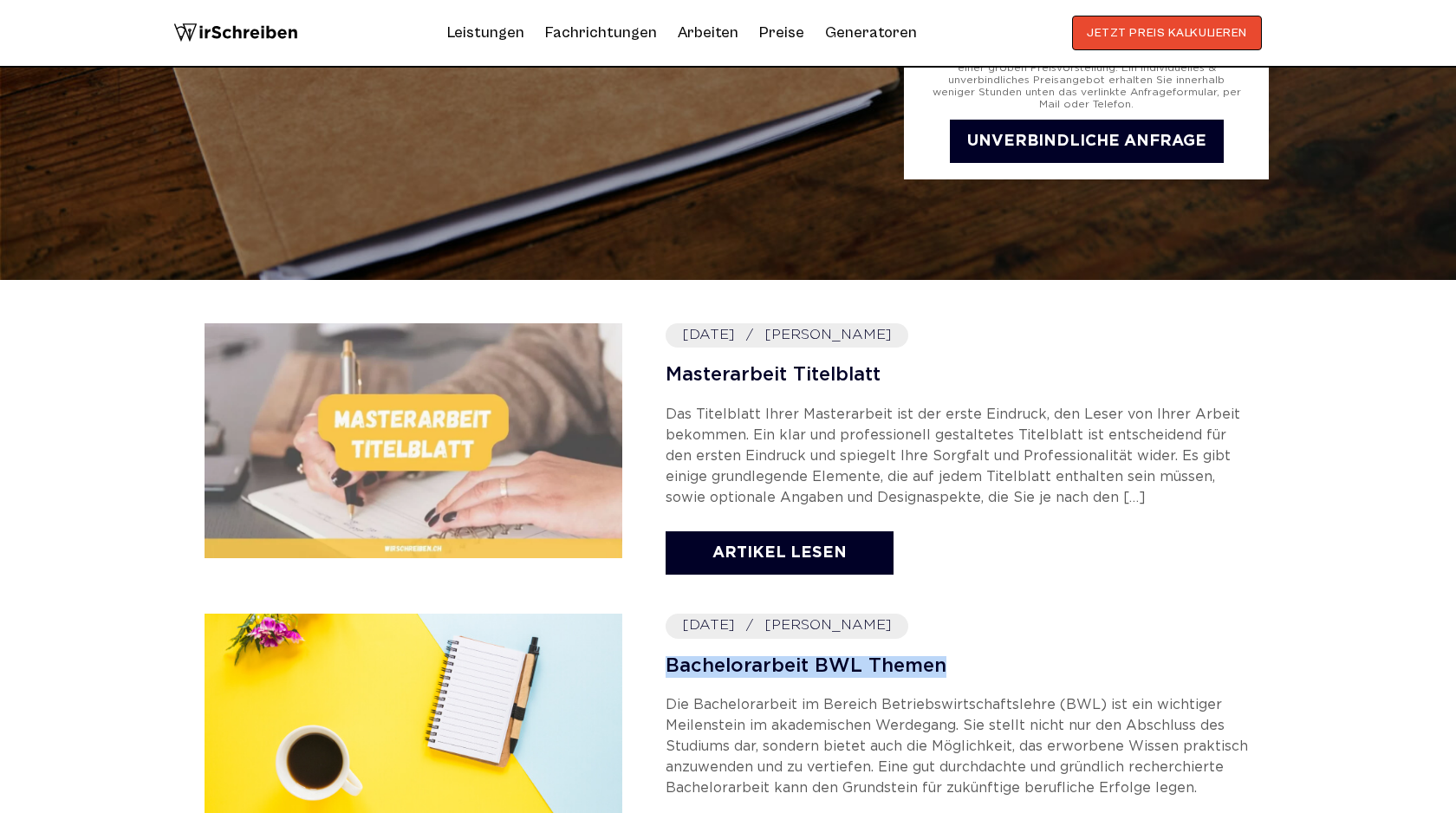
scroll to position [660, 0]
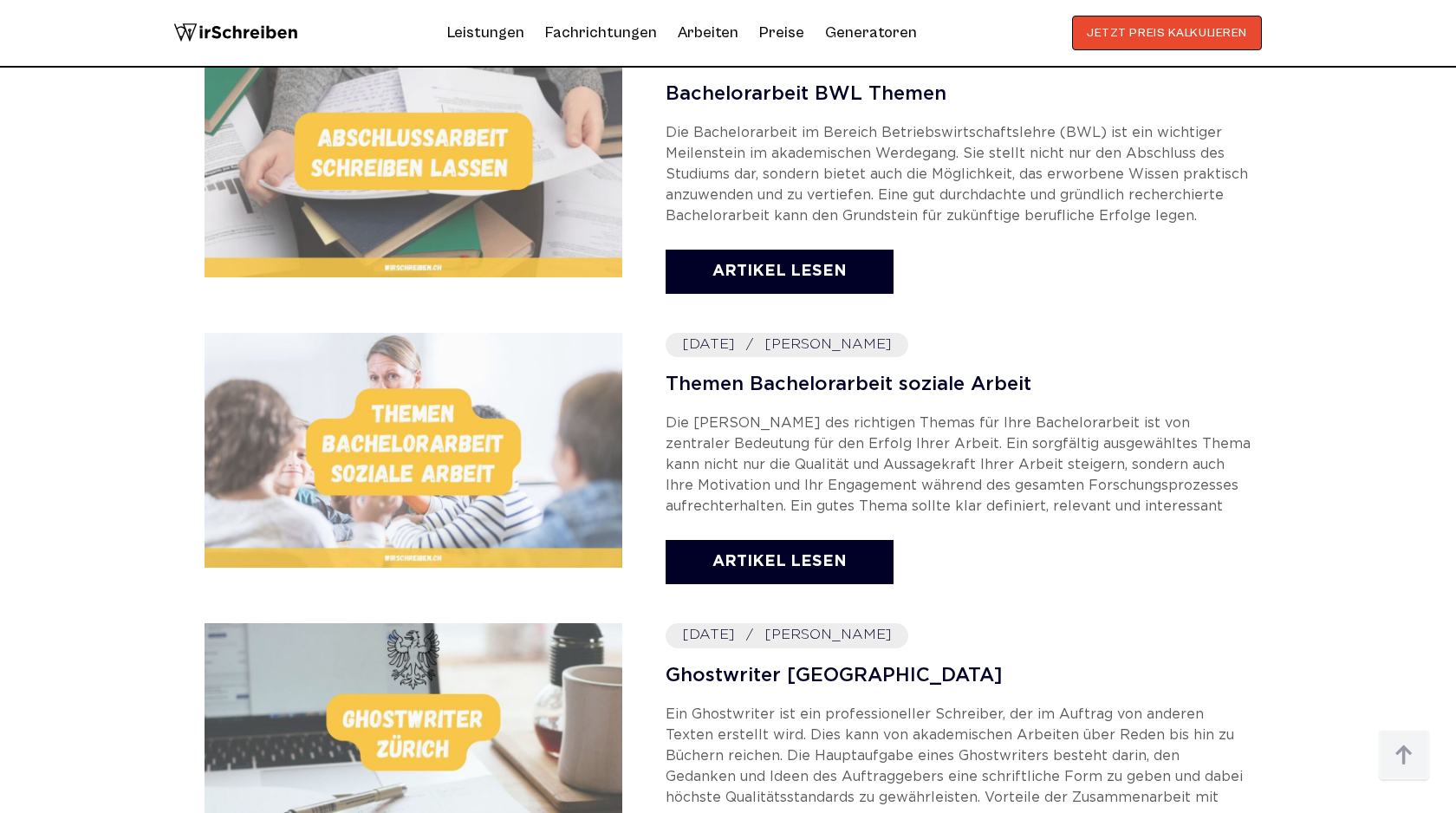
scroll to position [1071, 0]
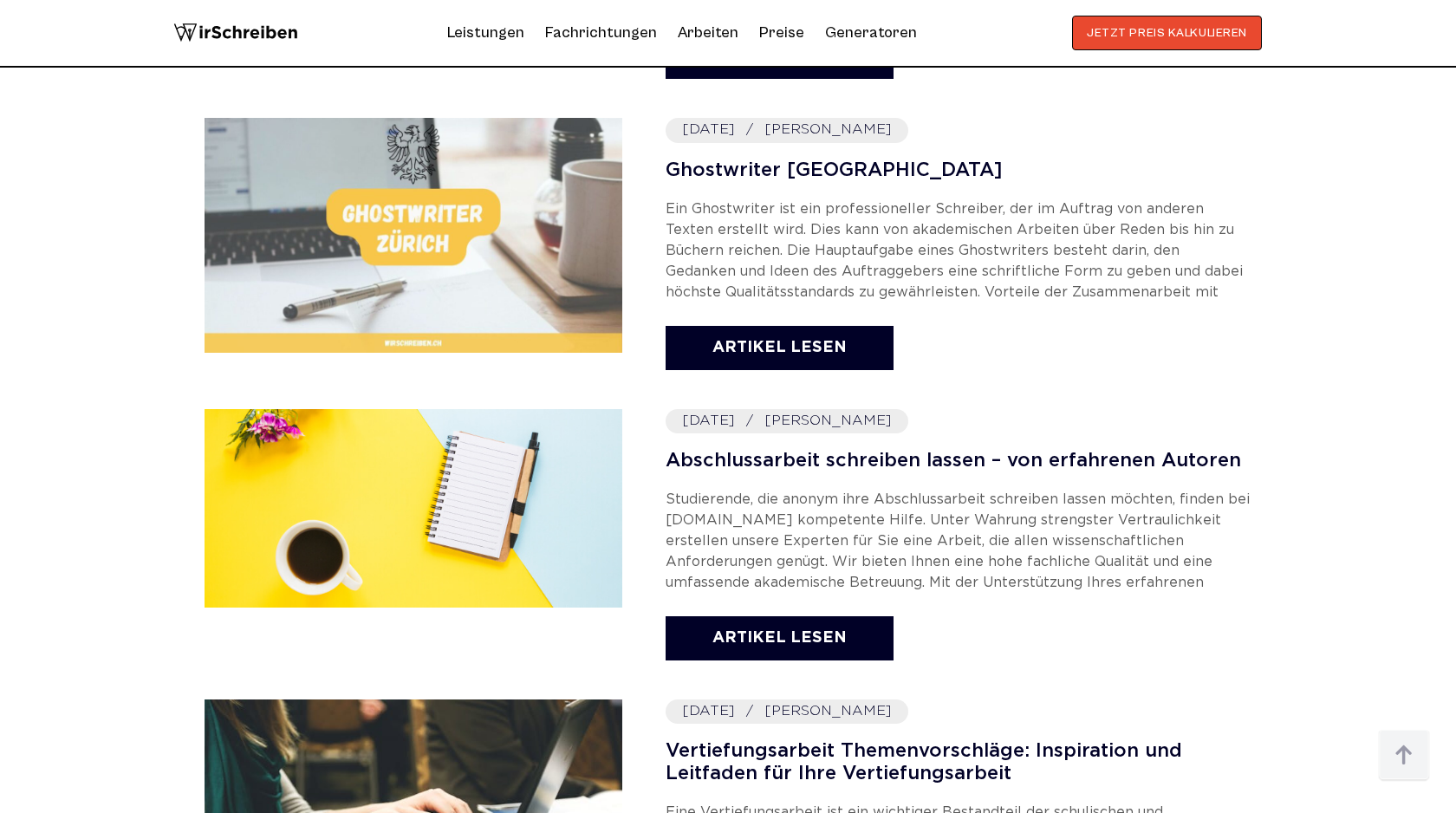
scroll to position [1619, 0]
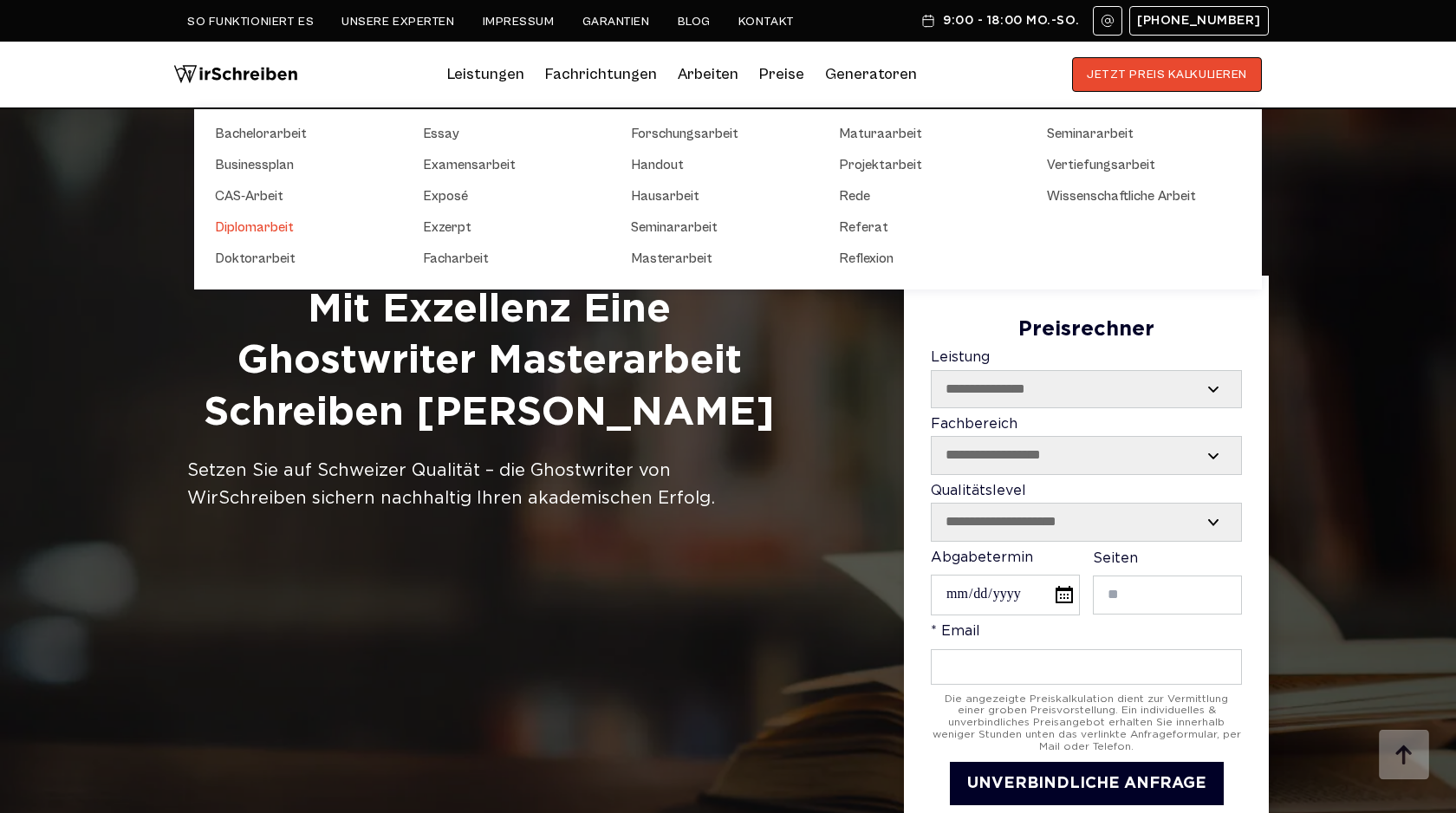
click at [252, 225] on link "Diplomarbeit" at bounding box center [301, 227] width 174 height 21
click at [258, 132] on link "Bachelorarbeit" at bounding box center [301, 133] width 174 height 21
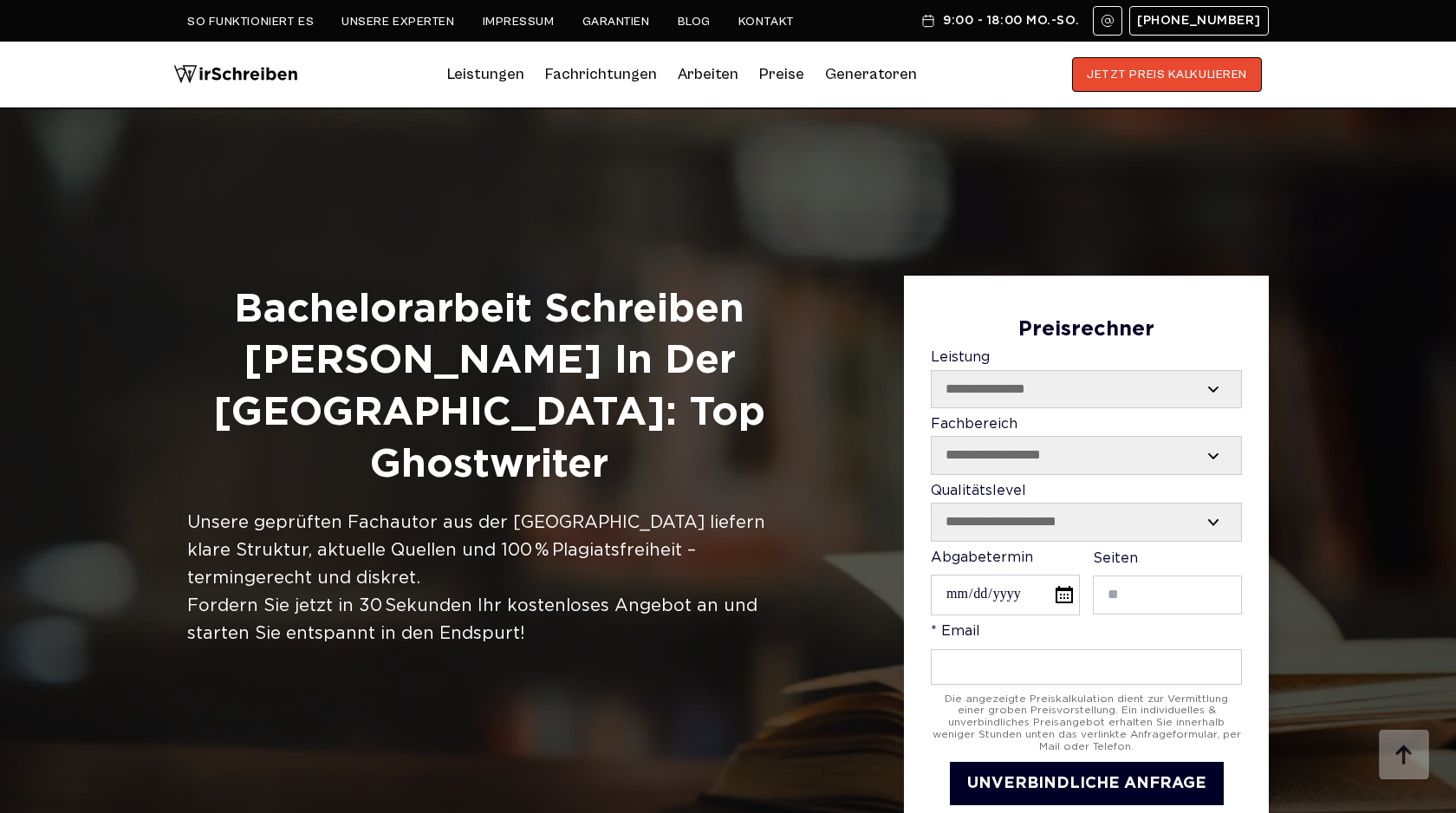
click at [677, 23] on link "Blog" at bounding box center [694, 21] width 33 height 14
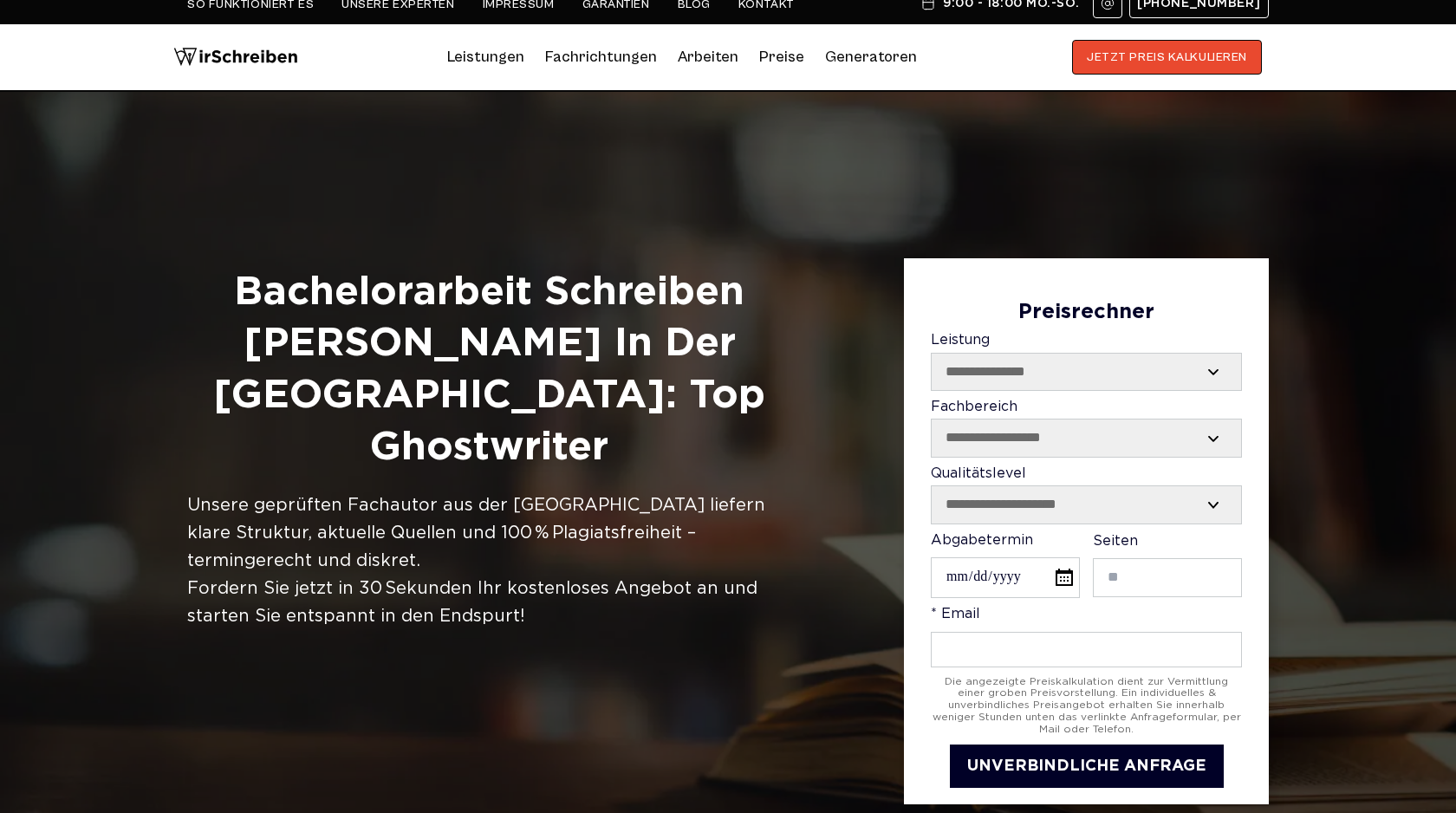
scroll to position [21, 0]
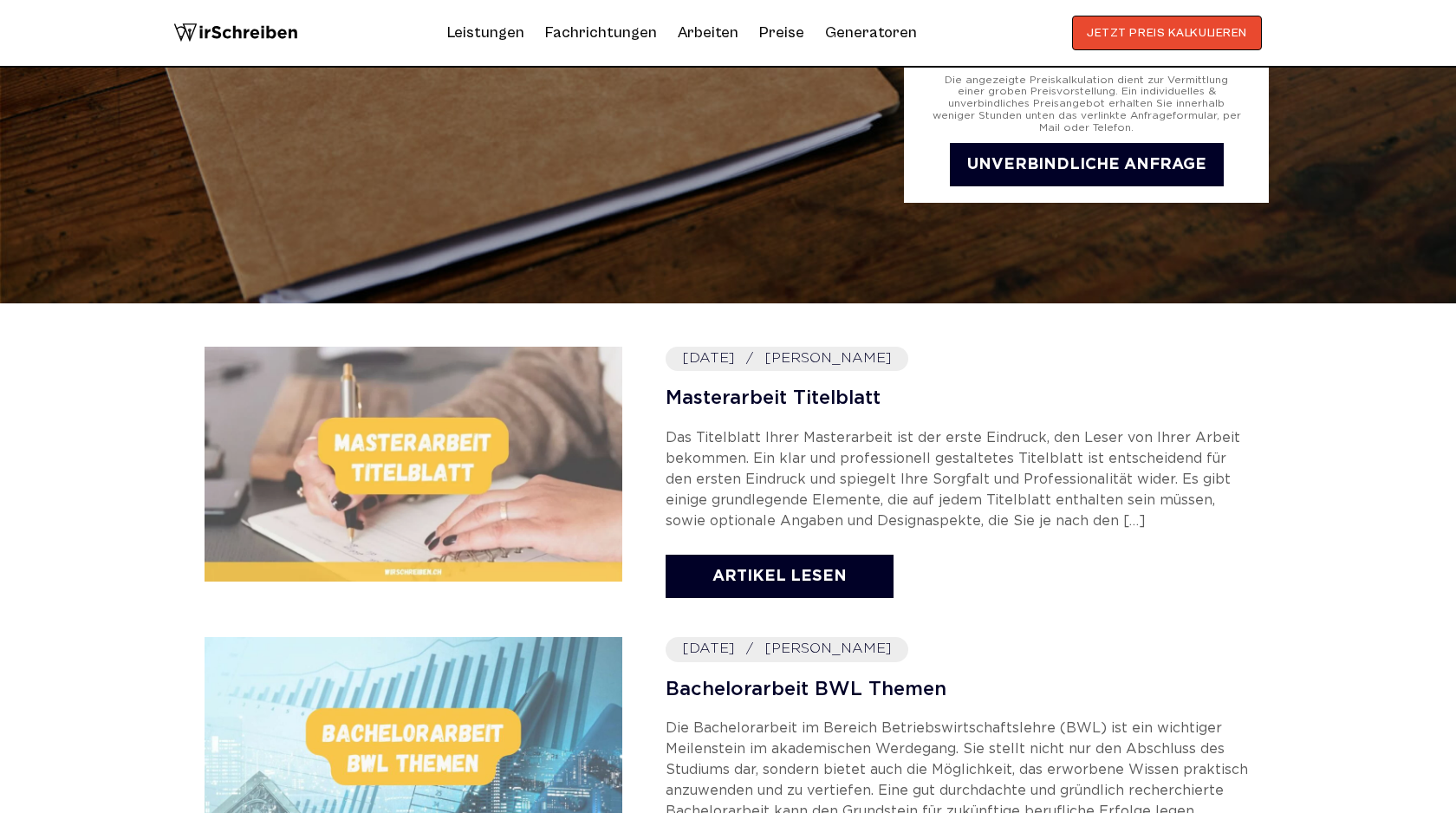
scroll to position [543, 0]
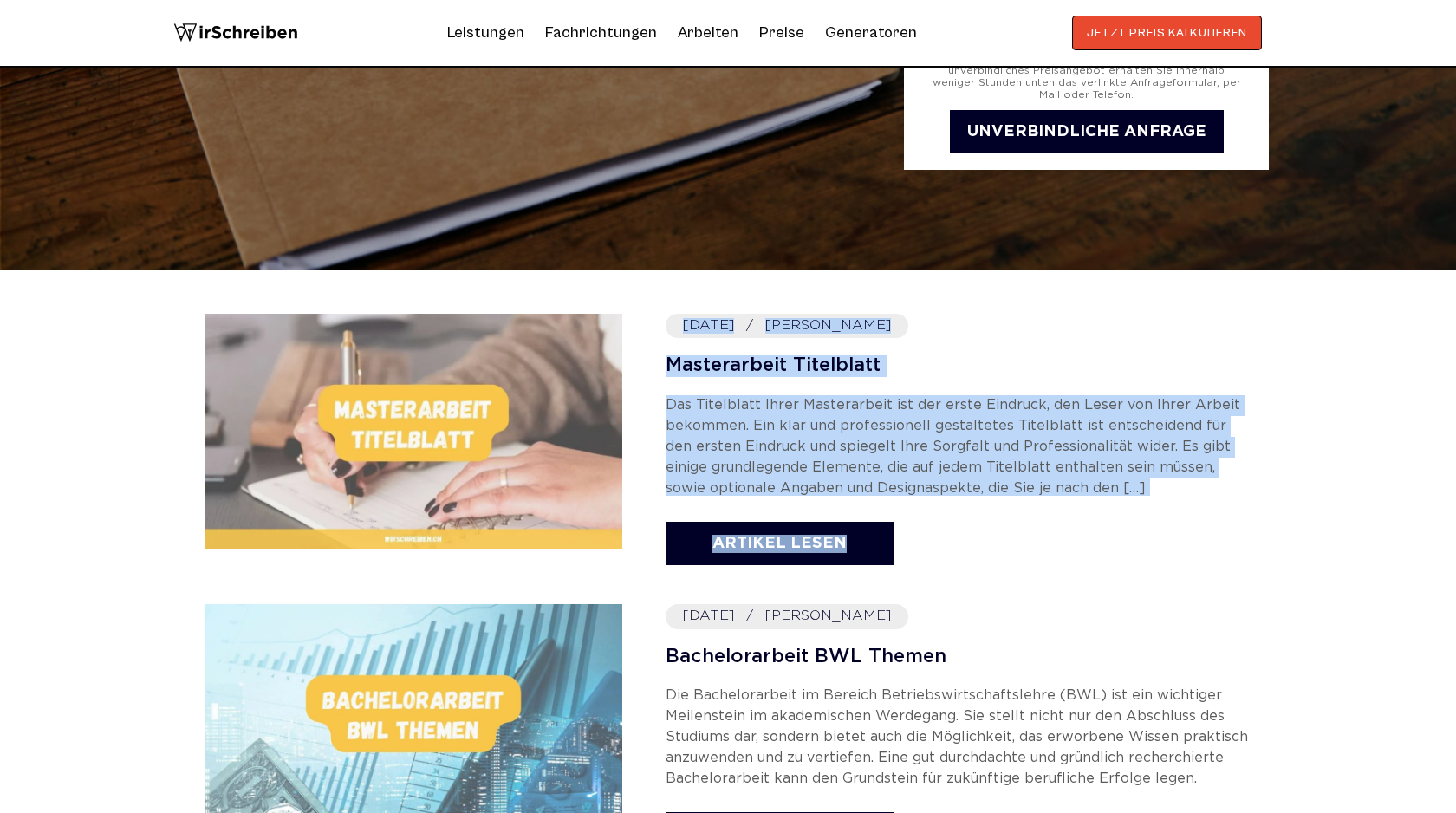
drag, startPoint x: 638, startPoint y: 549, endPoint x: 900, endPoint y: 549, distance: 262.0
click at [901, 550] on div "[DATE] [PERSON_NAME] Masterarbeit Titelblatt Das Titelblatt Ihrer Masterarbeit …" at bounding box center [728, 441] width 1047 height 256
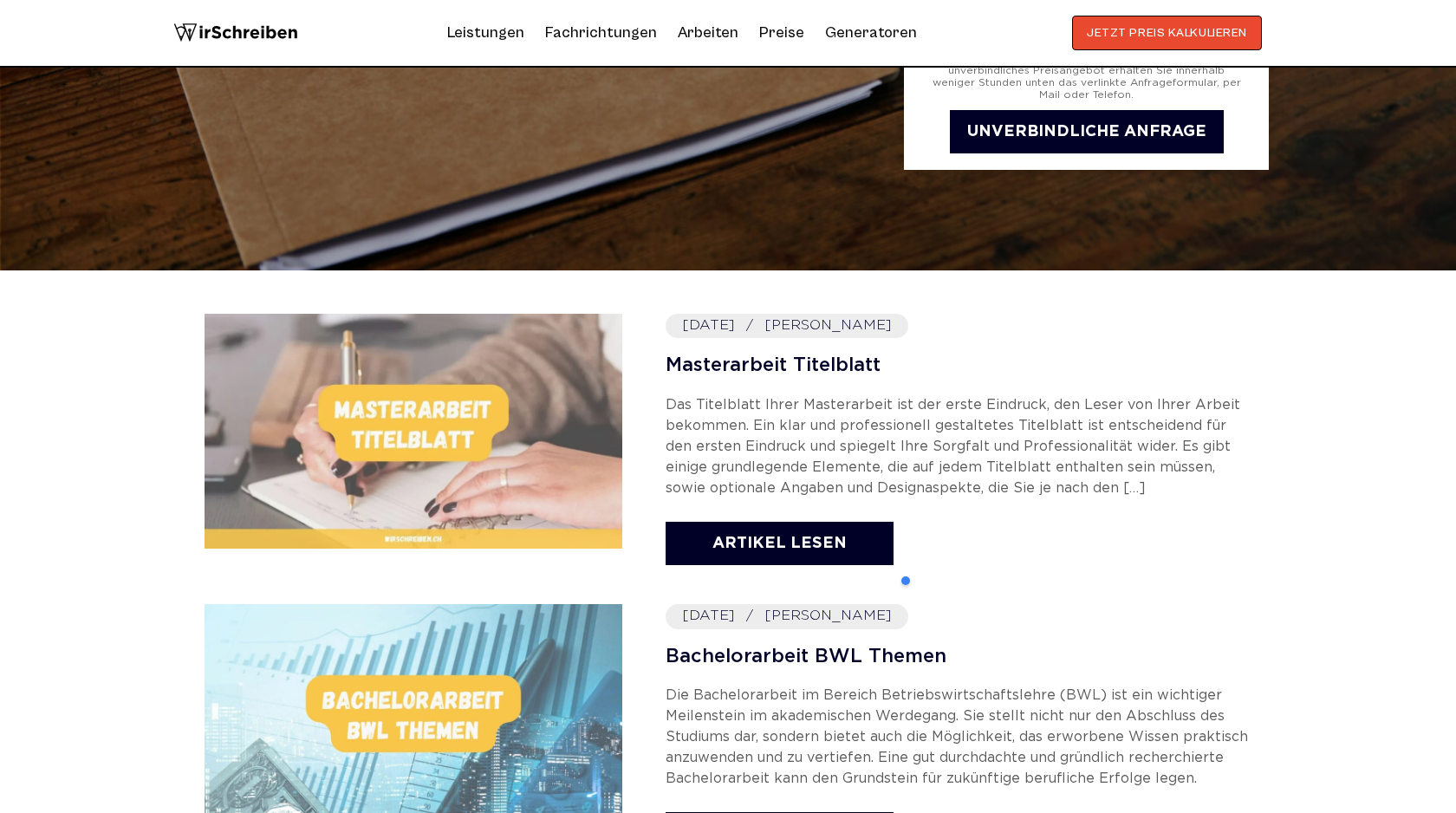
click at [942, 549] on div "Artikel lesen" at bounding box center [958, 532] width 586 height 74
drag, startPoint x: 925, startPoint y: 558, endPoint x: 718, endPoint y: 542, distance: 207.6
click at [718, 542] on div "Artikel lesen" at bounding box center [958, 532] width 586 height 74
copy link "Artikel lesen"
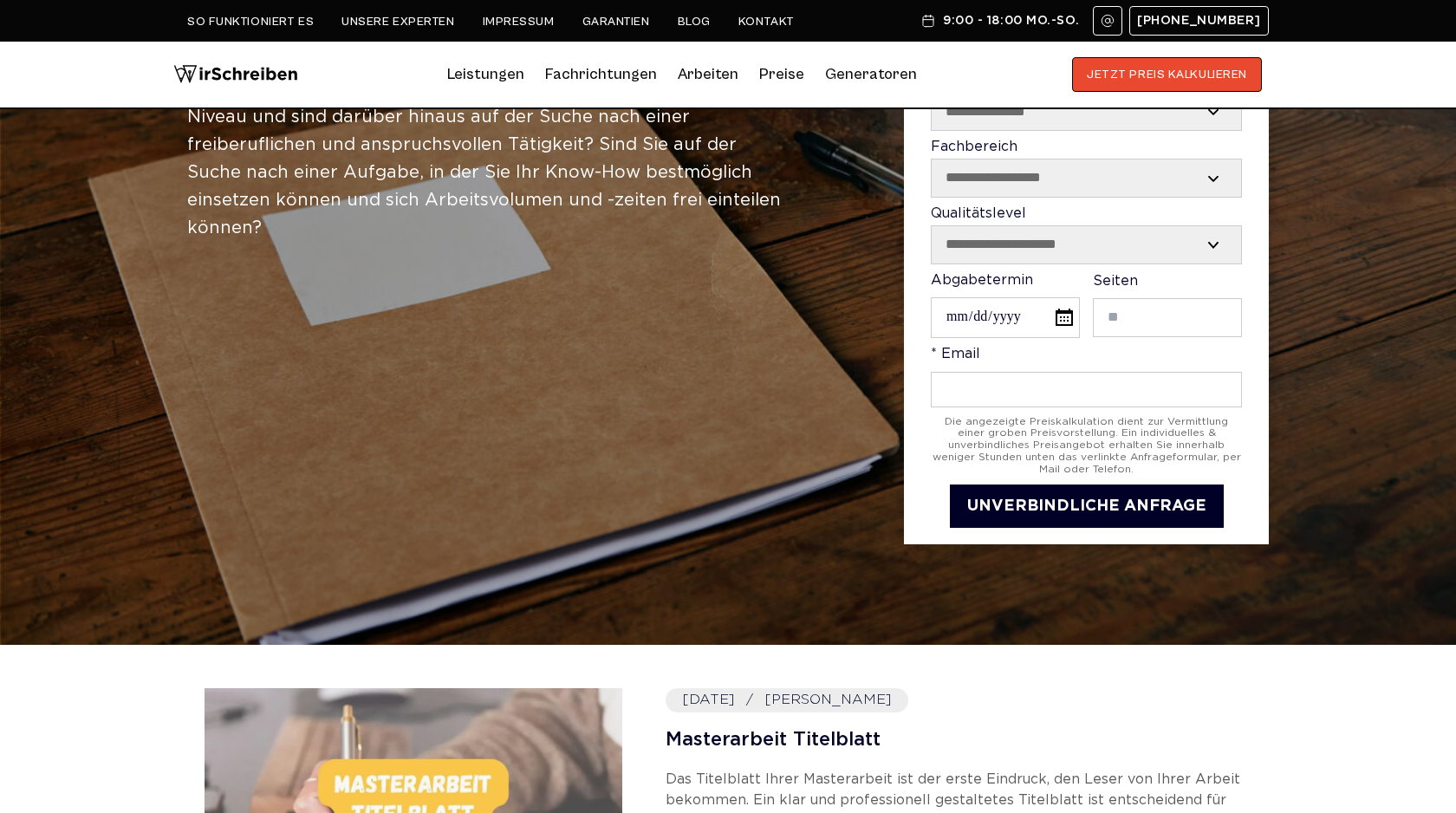
scroll to position [0, 0]
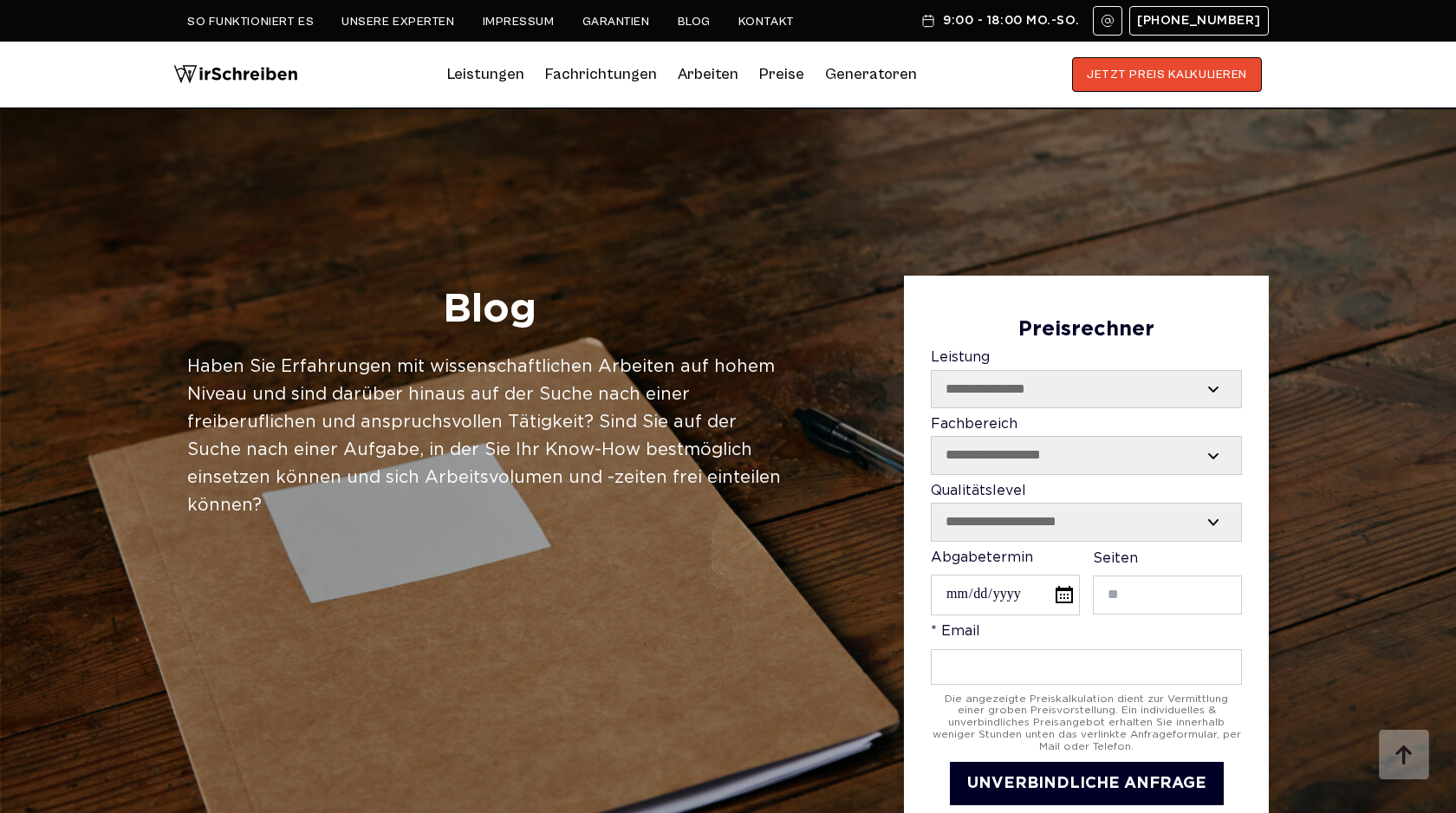
click at [677, 21] on link "Blog" at bounding box center [694, 21] width 33 height 14
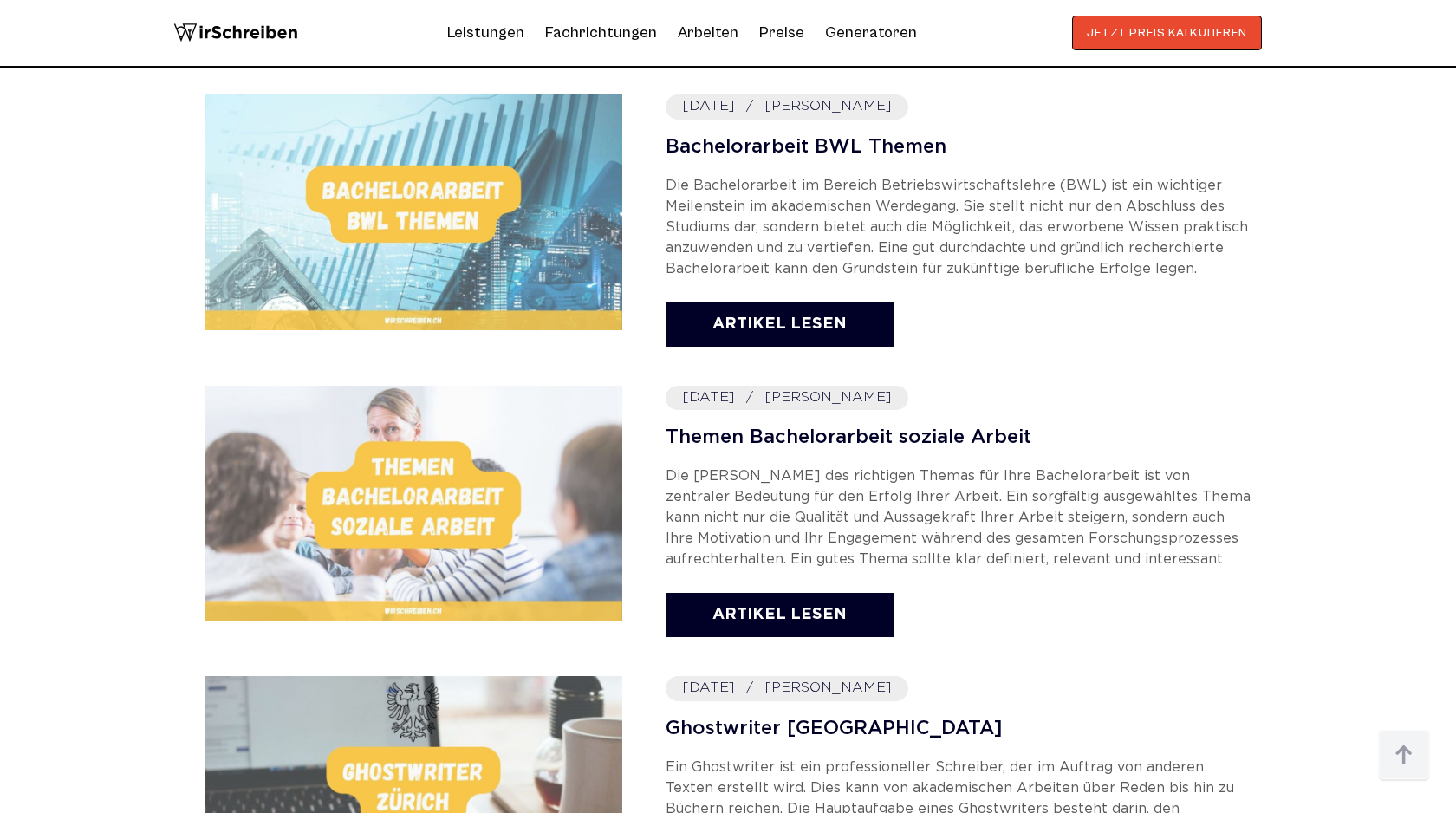
scroll to position [1074, 0]
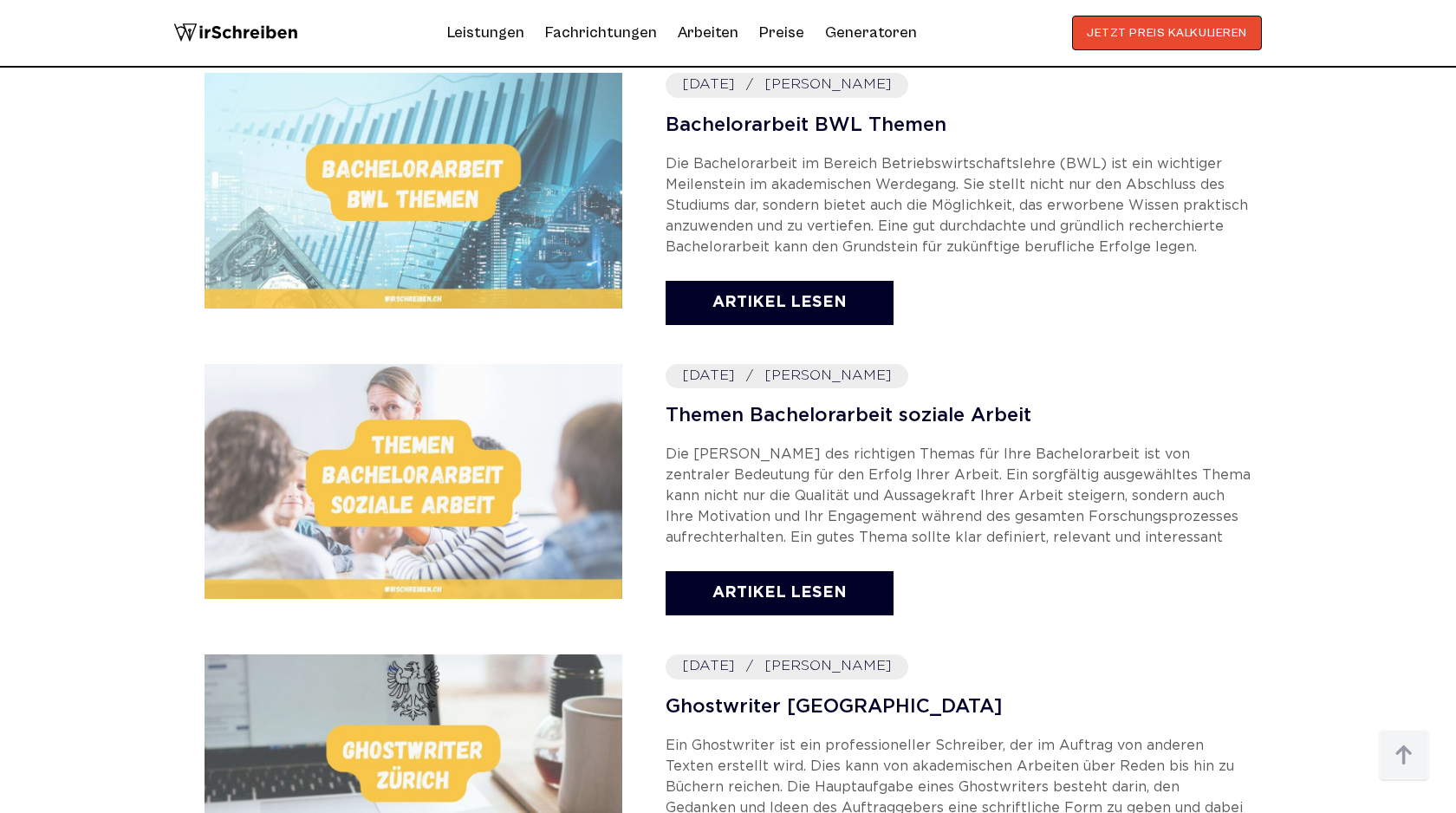
click at [829, 375] on address "[DATE] [PERSON_NAME]" at bounding box center [787, 376] width 243 height 24
click at [829, 375] on address "2025-07-15 Stephan Weber" at bounding box center [787, 376] width 243 height 24
click at [882, 375] on address "2025-07-15 Stephan Weber" at bounding box center [787, 376] width 243 height 24
copy address "Stephan Weber"
click at [842, 379] on address "2025-07-15 Stephan Weber" at bounding box center [787, 376] width 243 height 24
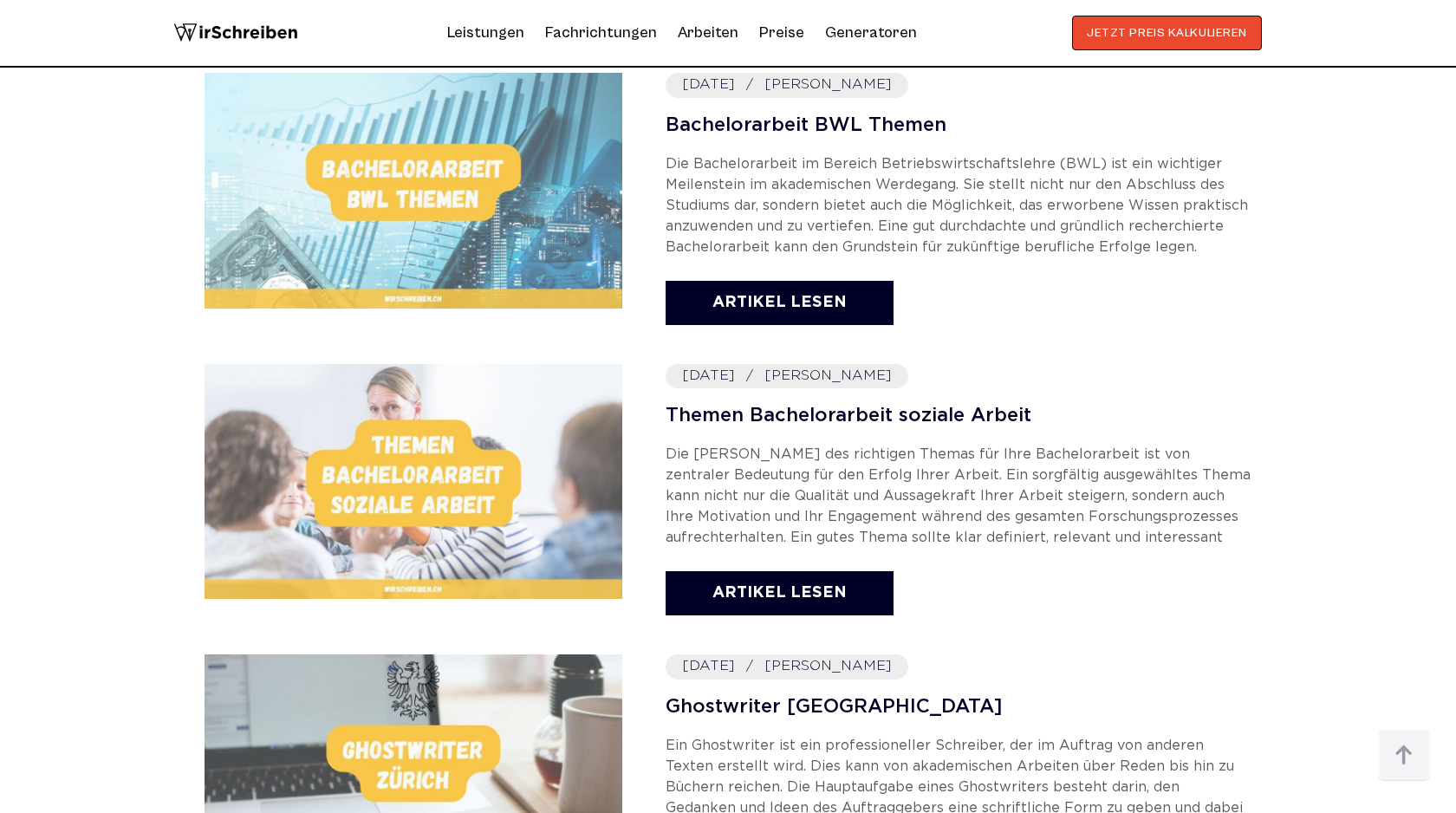
click at [842, 377] on address "2025-07-15 Stephan Weber" at bounding box center [787, 376] width 243 height 24
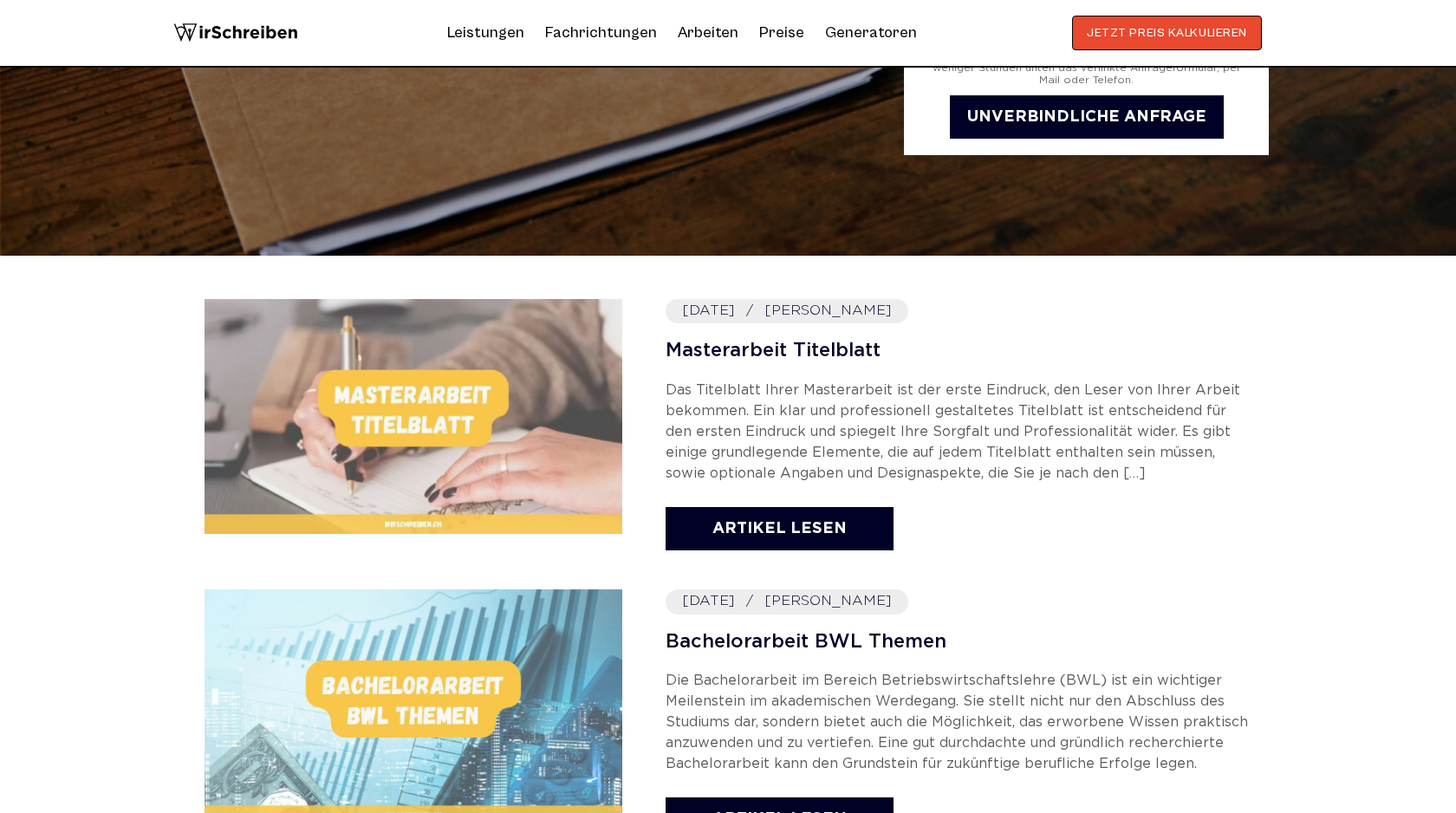
scroll to position [396, 0]
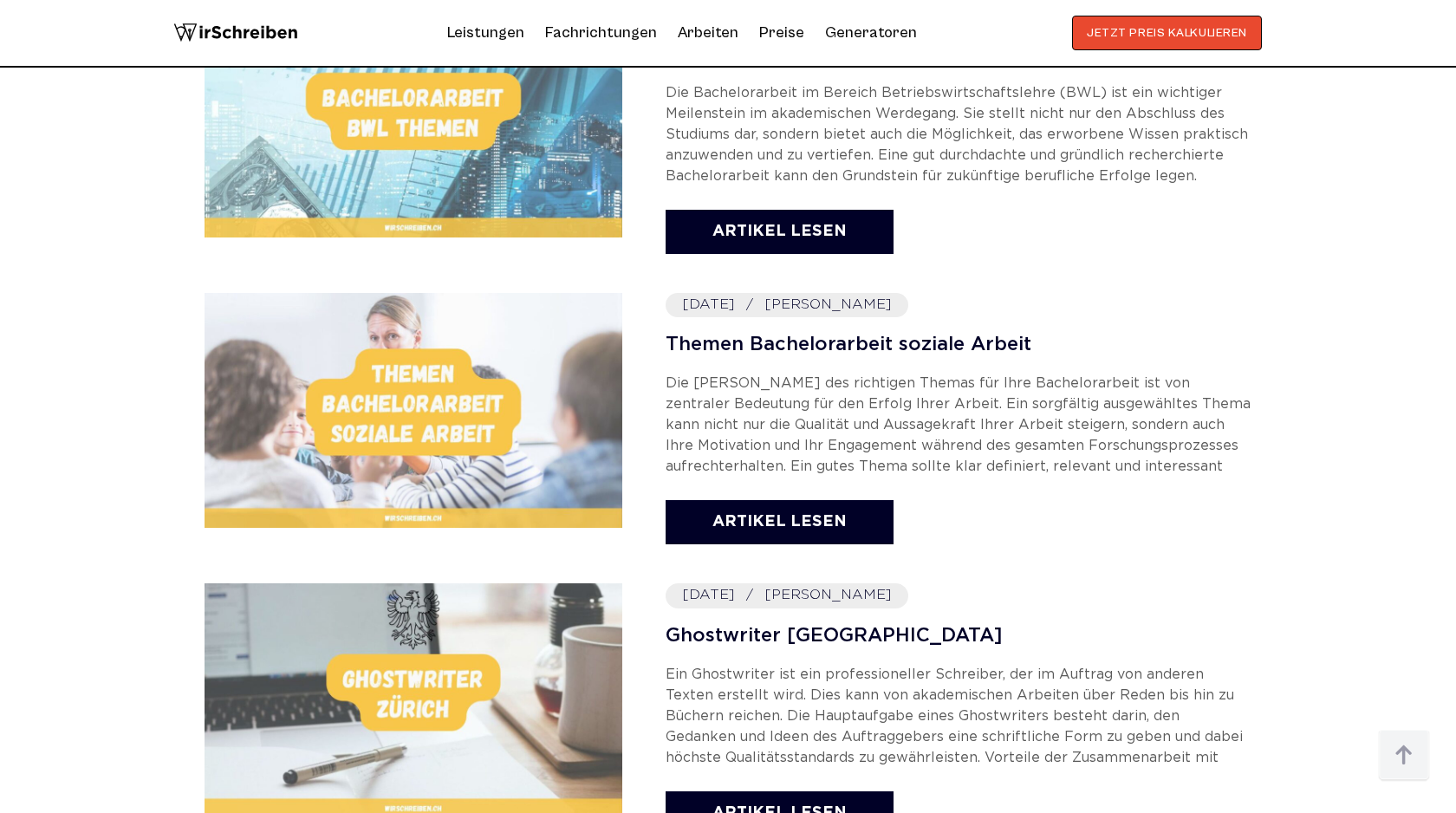
scroll to position [1149, 0]
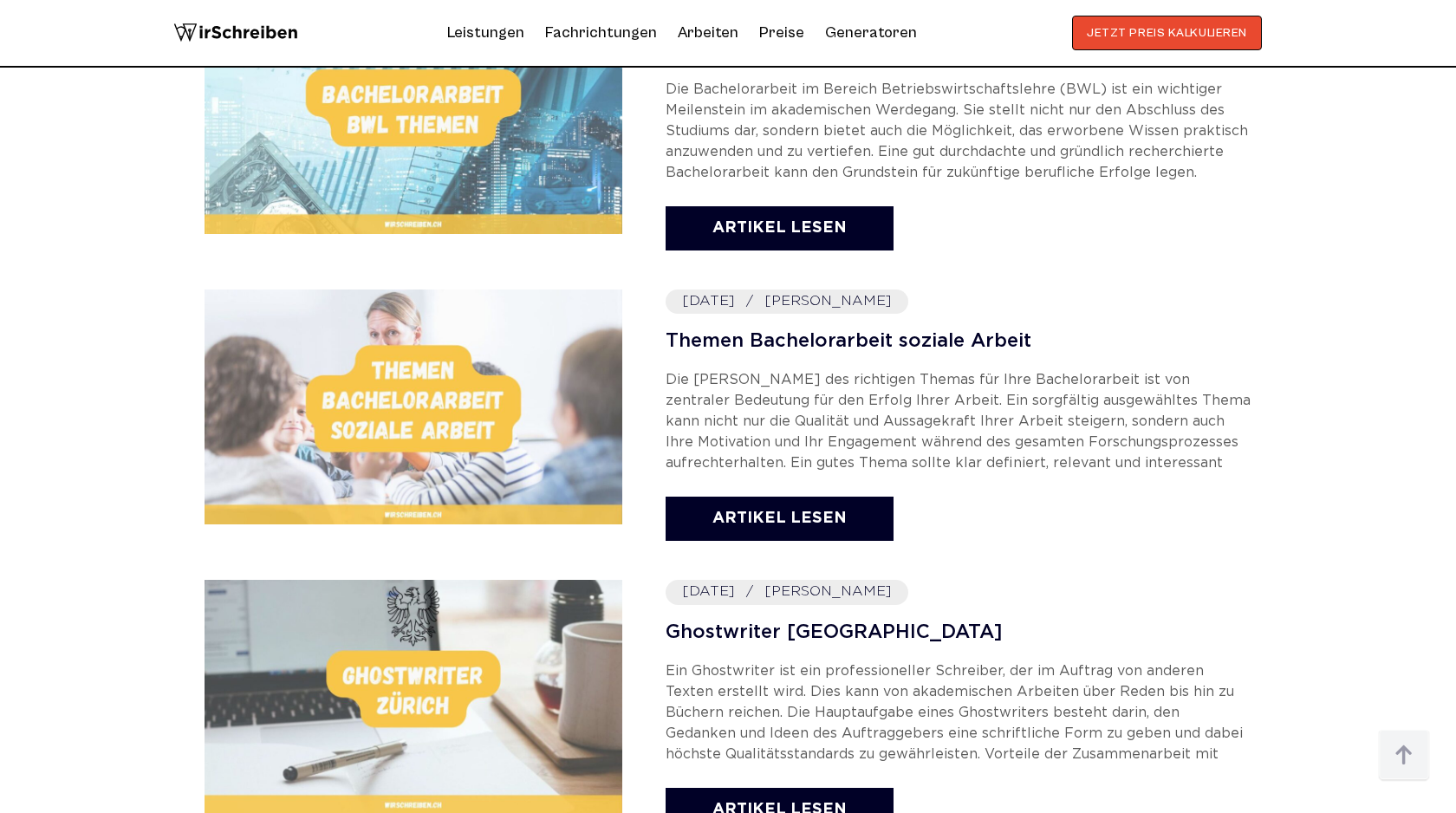
click at [833, 303] on address "[DATE] [PERSON_NAME]" at bounding box center [787, 302] width 243 height 24
click at [833, 338] on link "Themen Bachelorarbeit soziale Arbeit" at bounding box center [958, 342] width 586 height 22
